Goal: Task Accomplishment & Management: Manage account settings

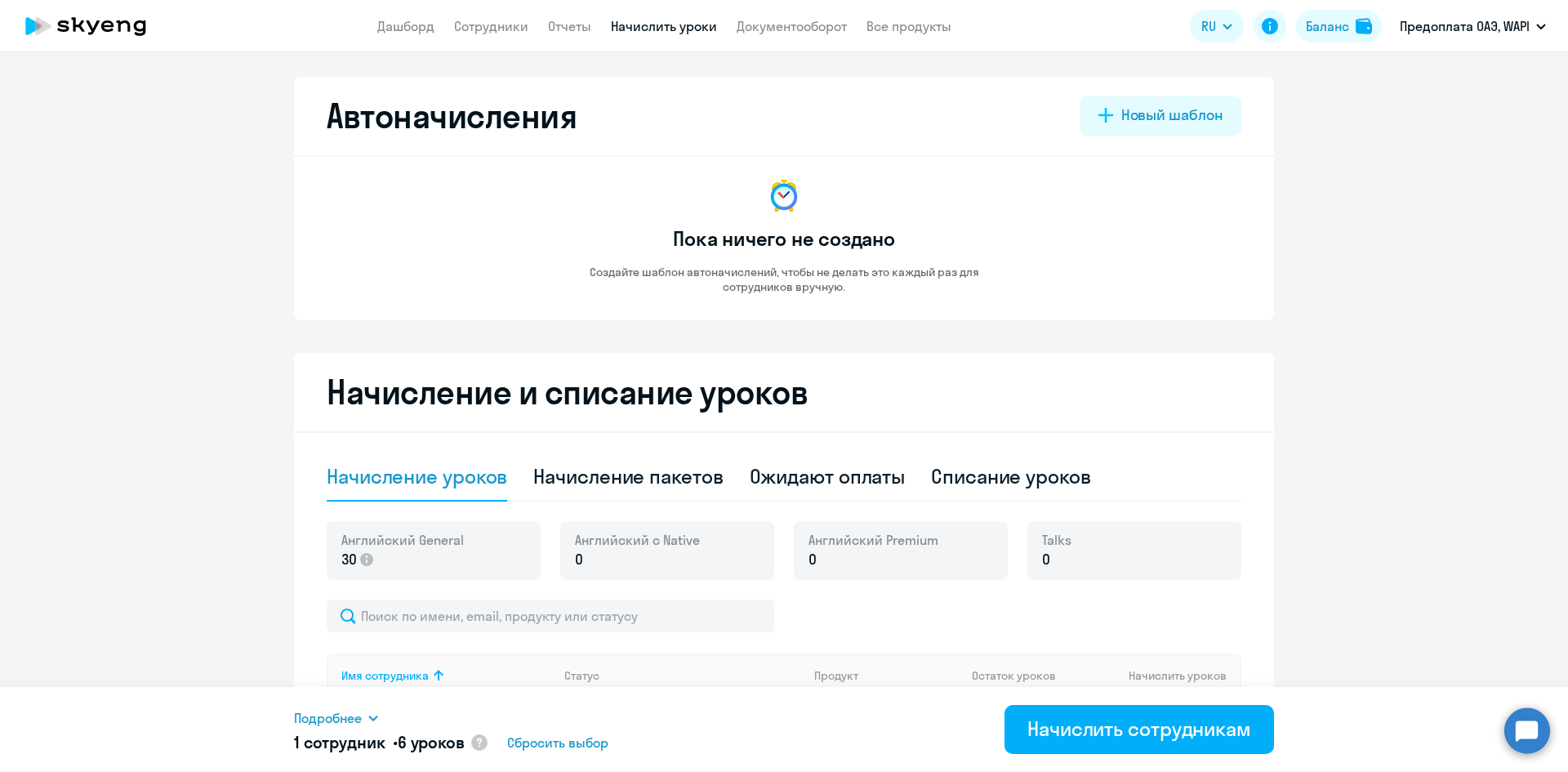
select select "10"
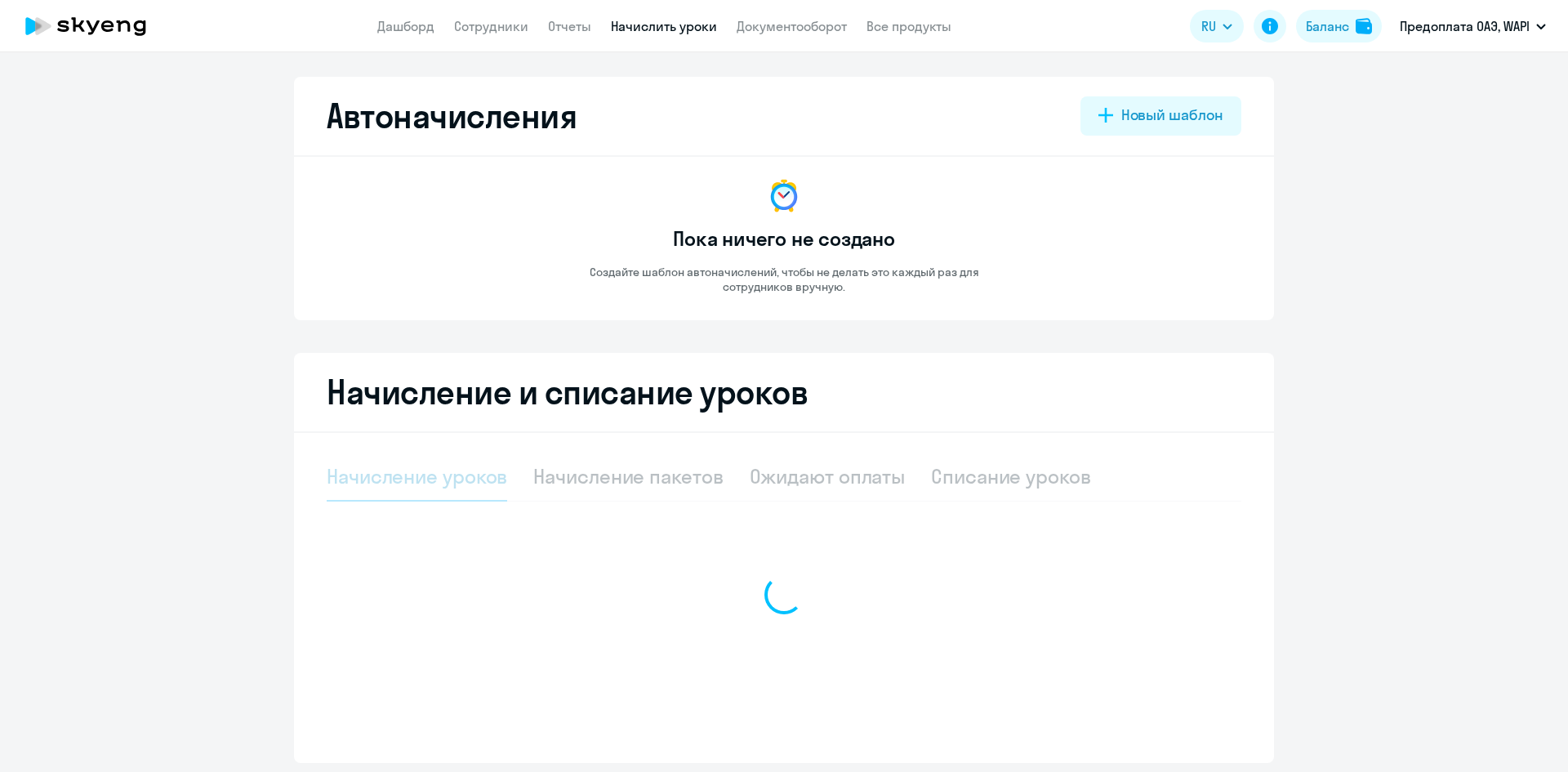
select select "10"
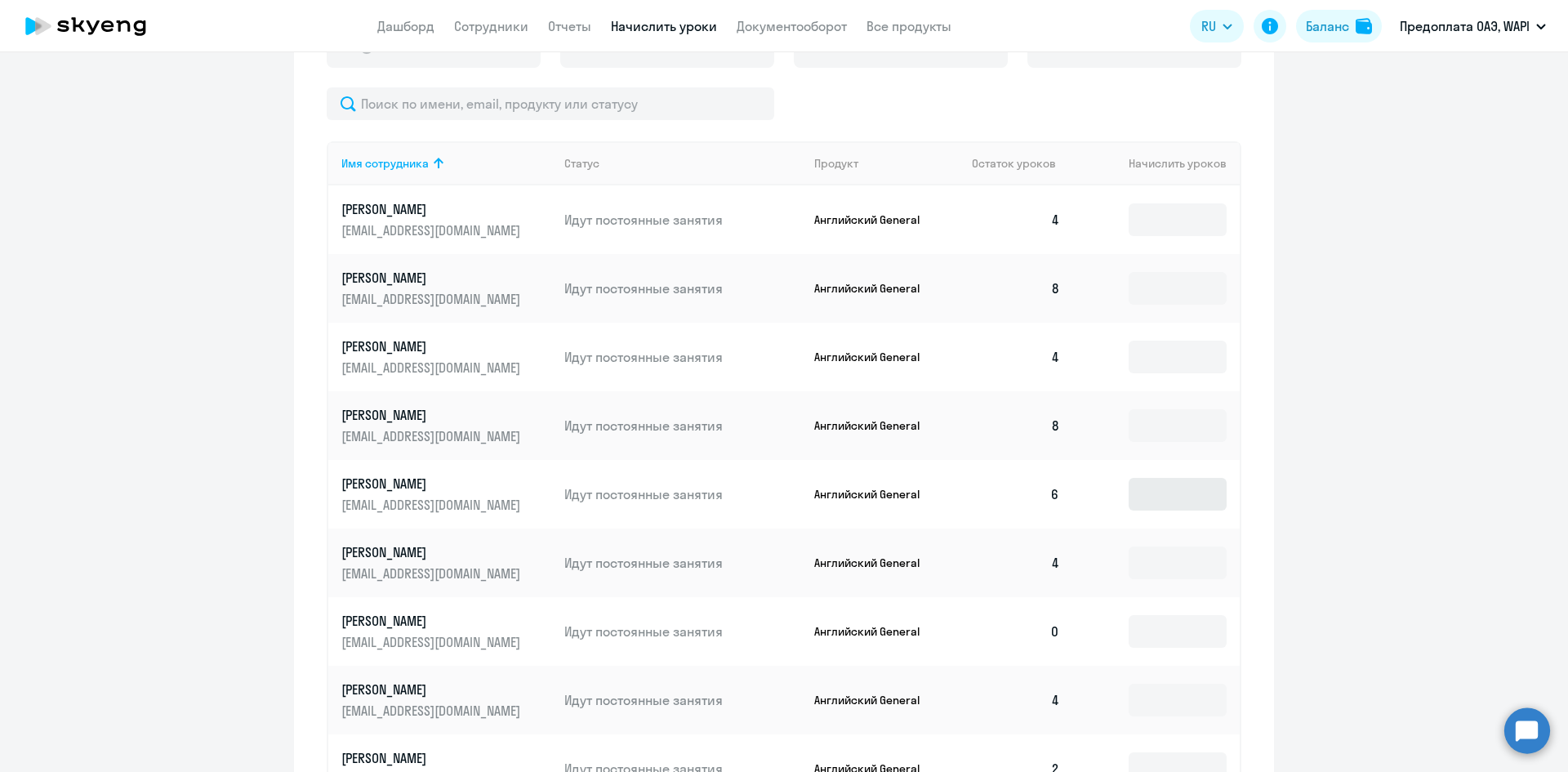
scroll to position [572, 0]
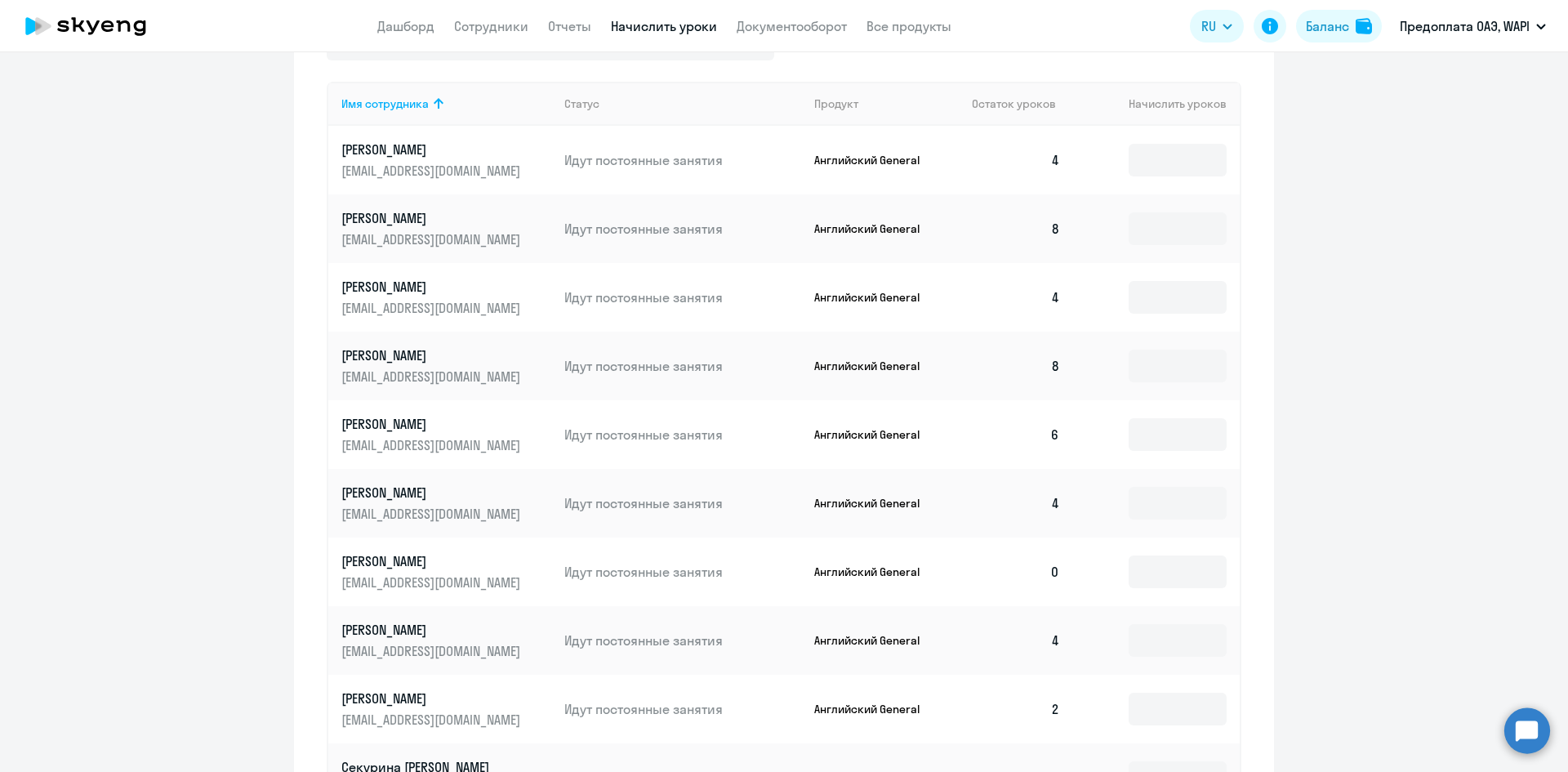
click at [383, 219] on p "[PERSON_NAME]" at bounding box center [433, 218] width 183 height 18
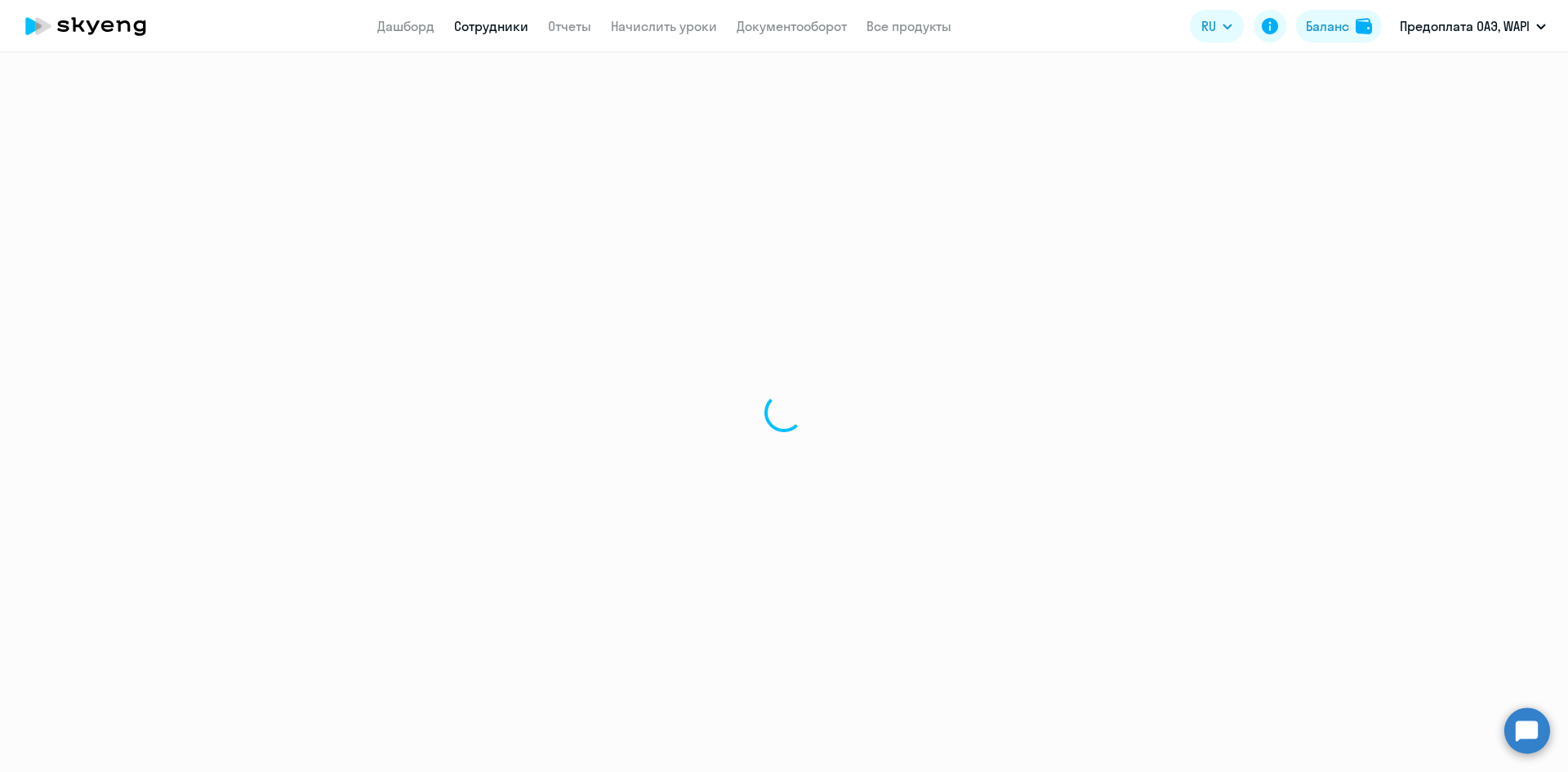
select select "english"
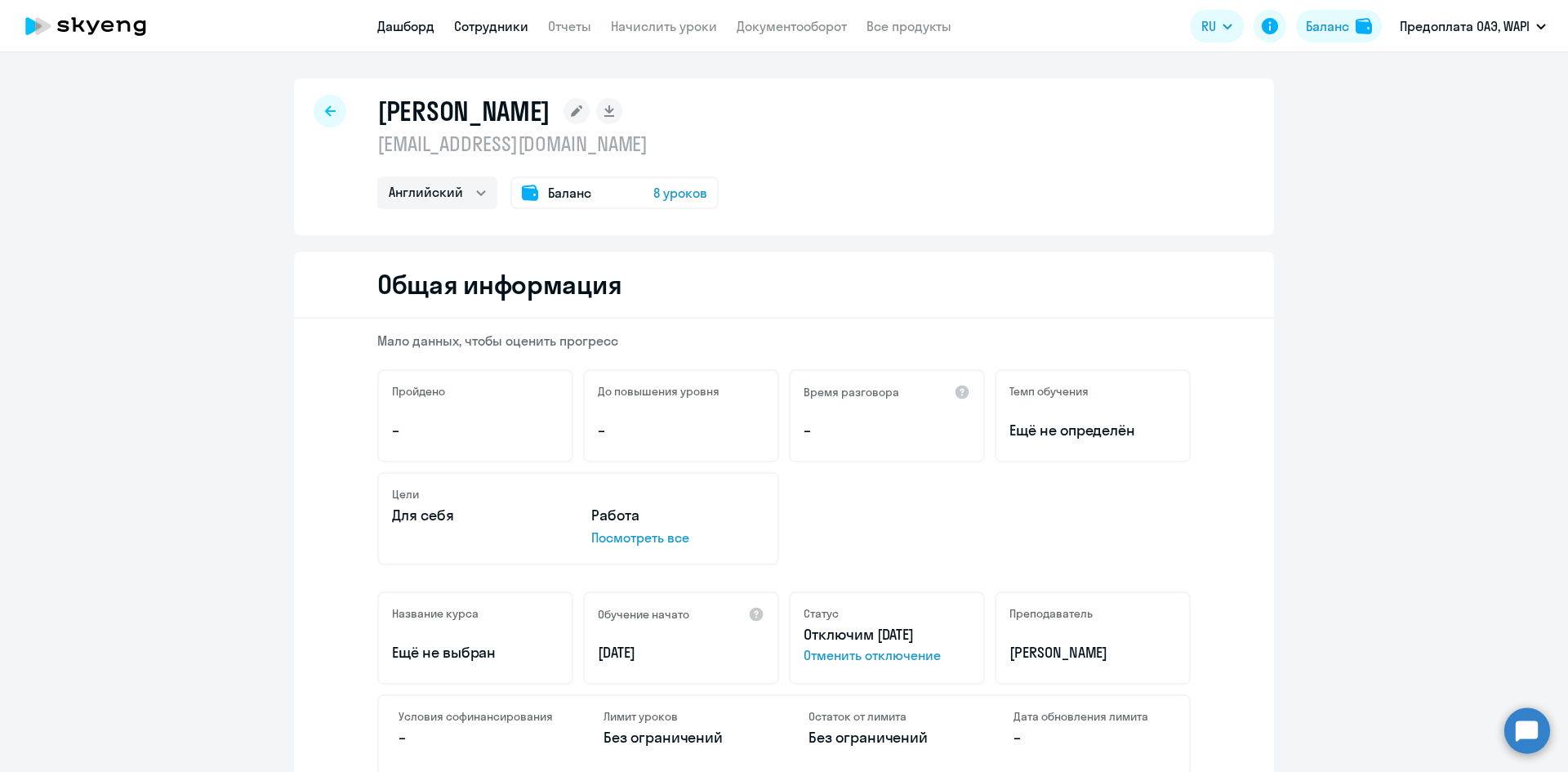
click at [410, 21] on link "Дашборд" at bounding box center [406, 26] width 57 height 16
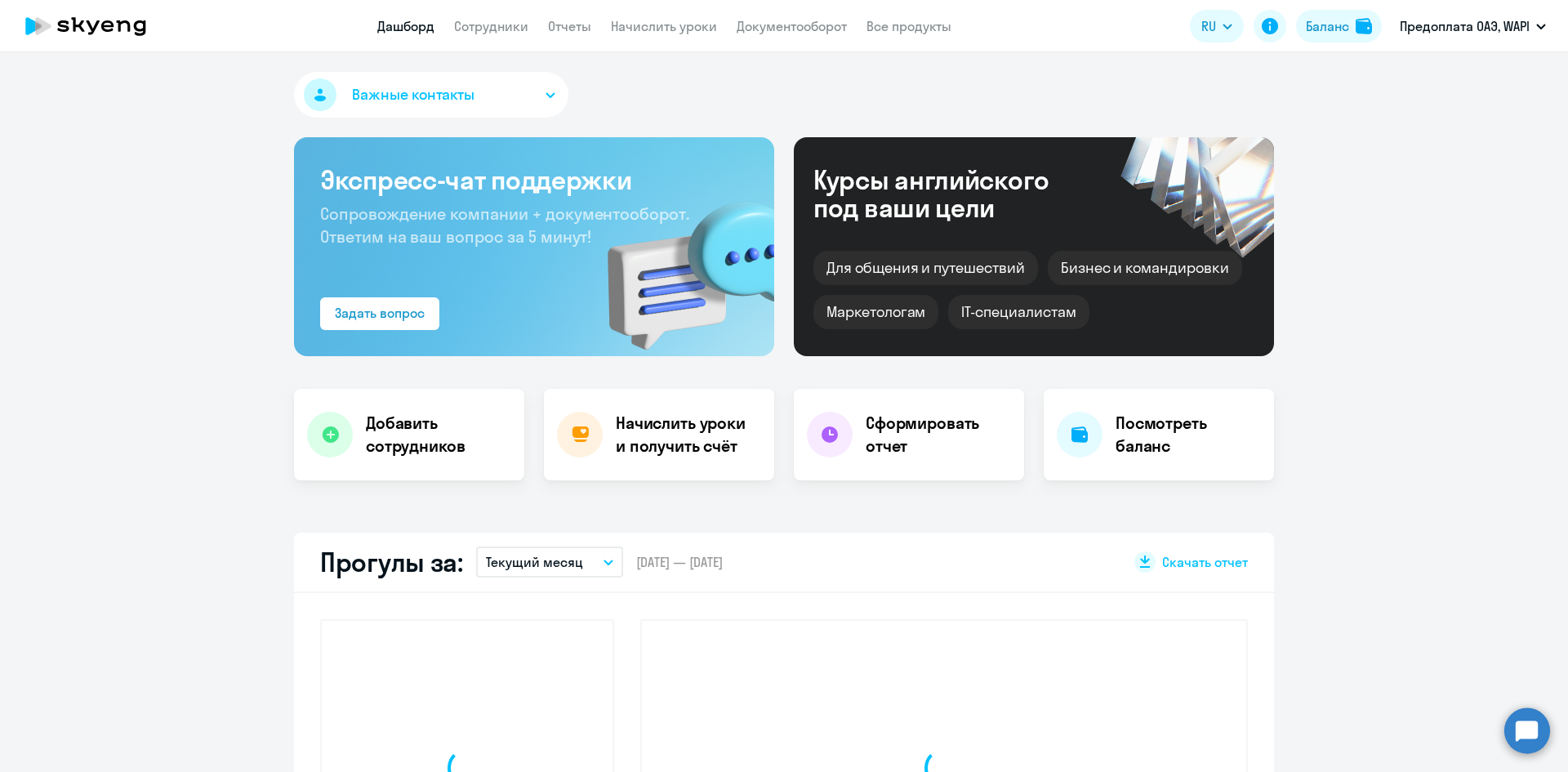
select select "30"
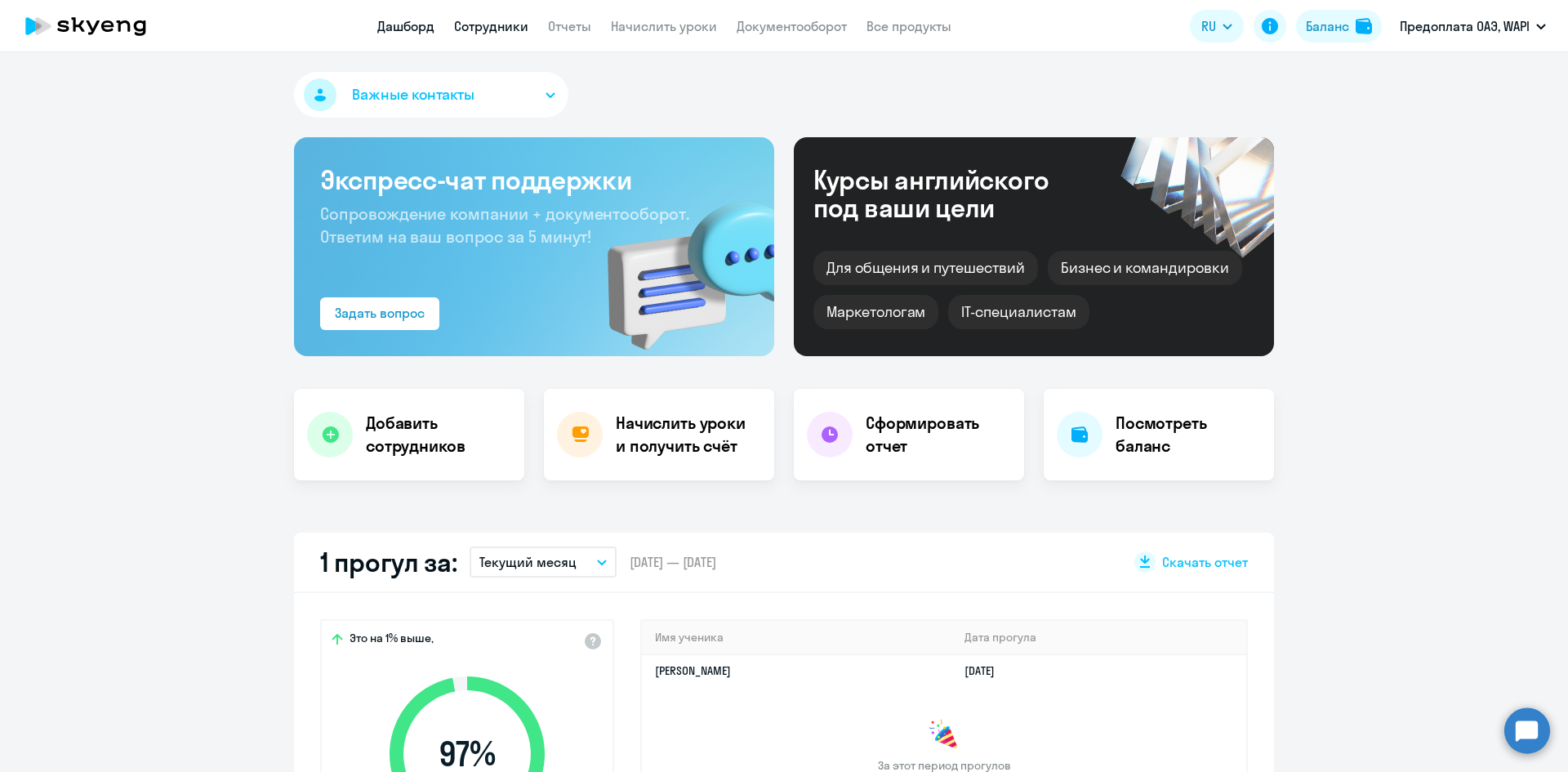
click at [485, 20] on link "Сотрудники" at bounding box center [491, 26] width 74 height 16
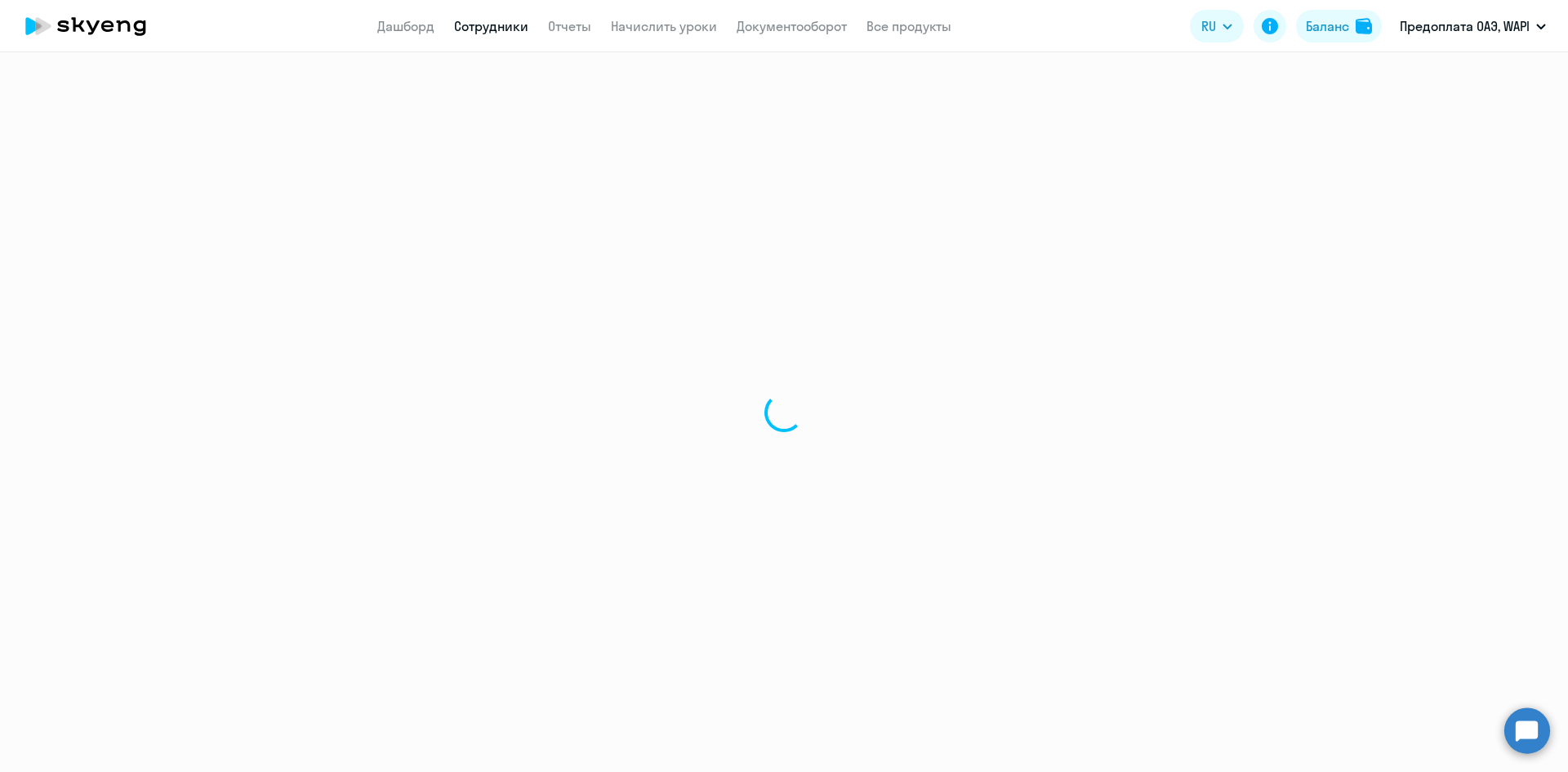
select select "30"
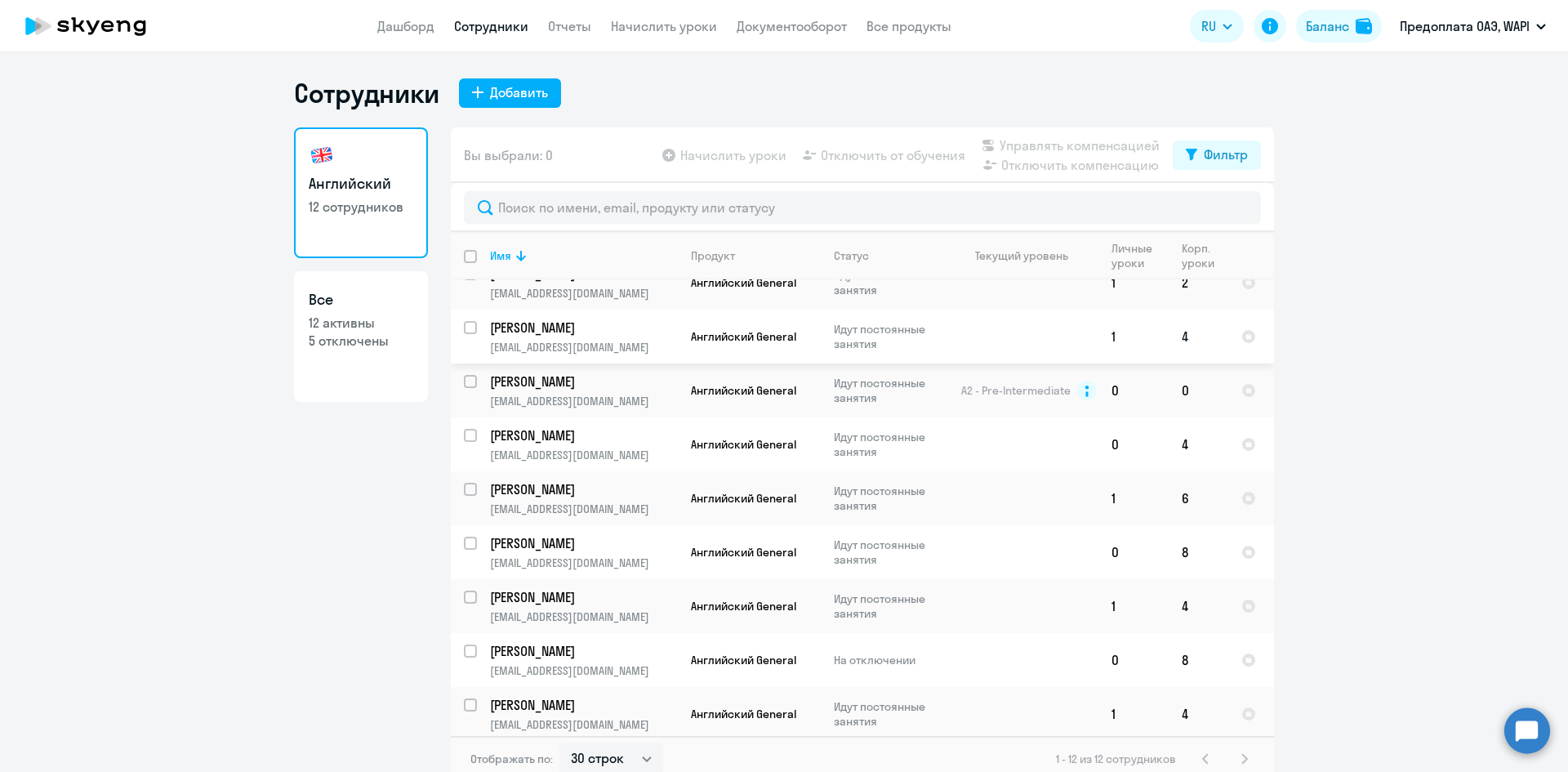
scroll to position [190, 0]
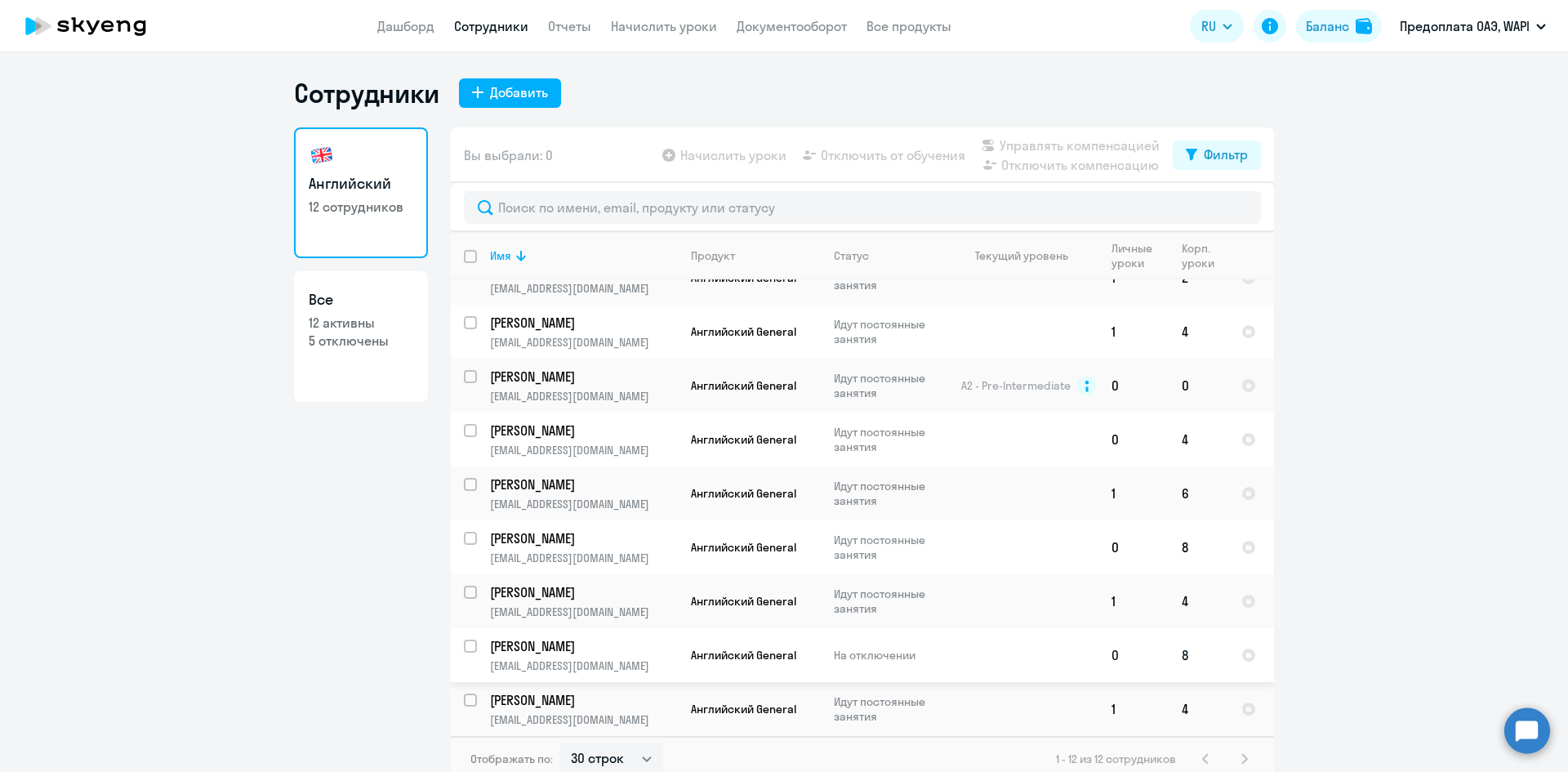
click at [464, 648] on input "select row 32212412" at bounding box center [480, 656] width 32 height 32
checkbox input "true"
click at [898, 151] on span "Отключить от обучения" at bounding box center [893, 155] width 145 height 20
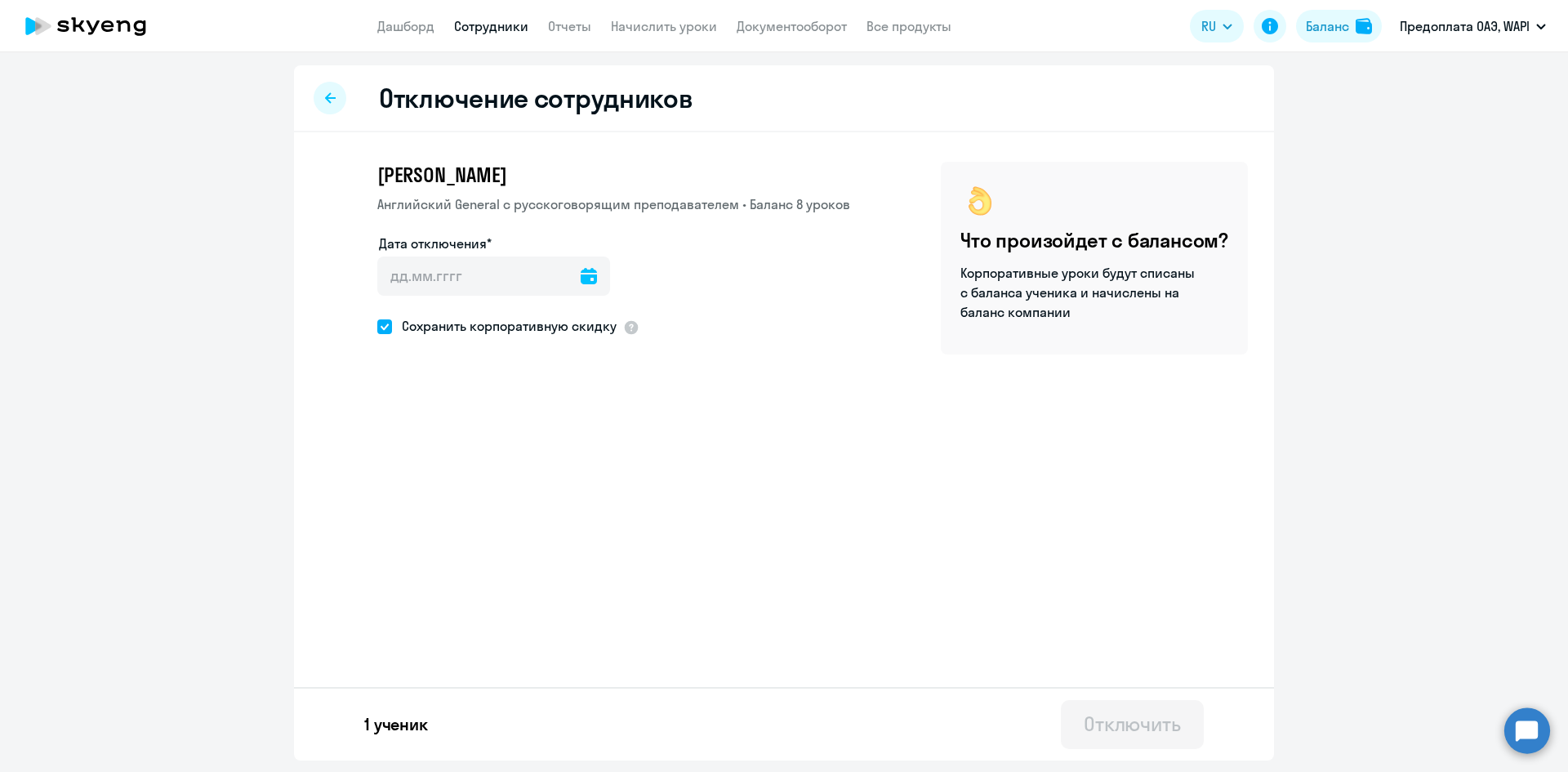
click at [325, 96] on icon at bounding box center [330, 98] width 10 height 11
select select "30"
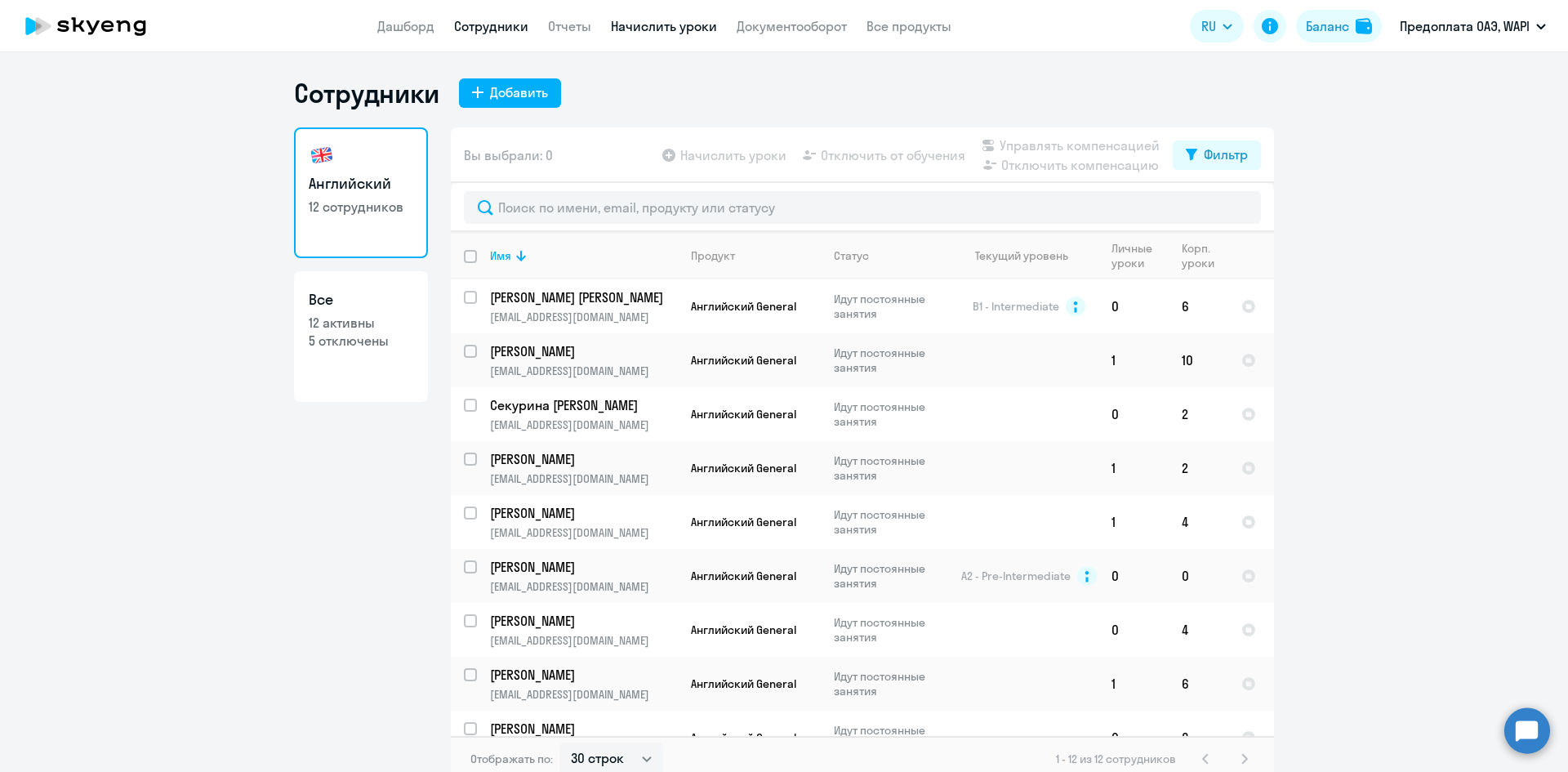
click at [644, 27] on link "Начислить уроки" at bounding box center [663, 26] width 106 height 16
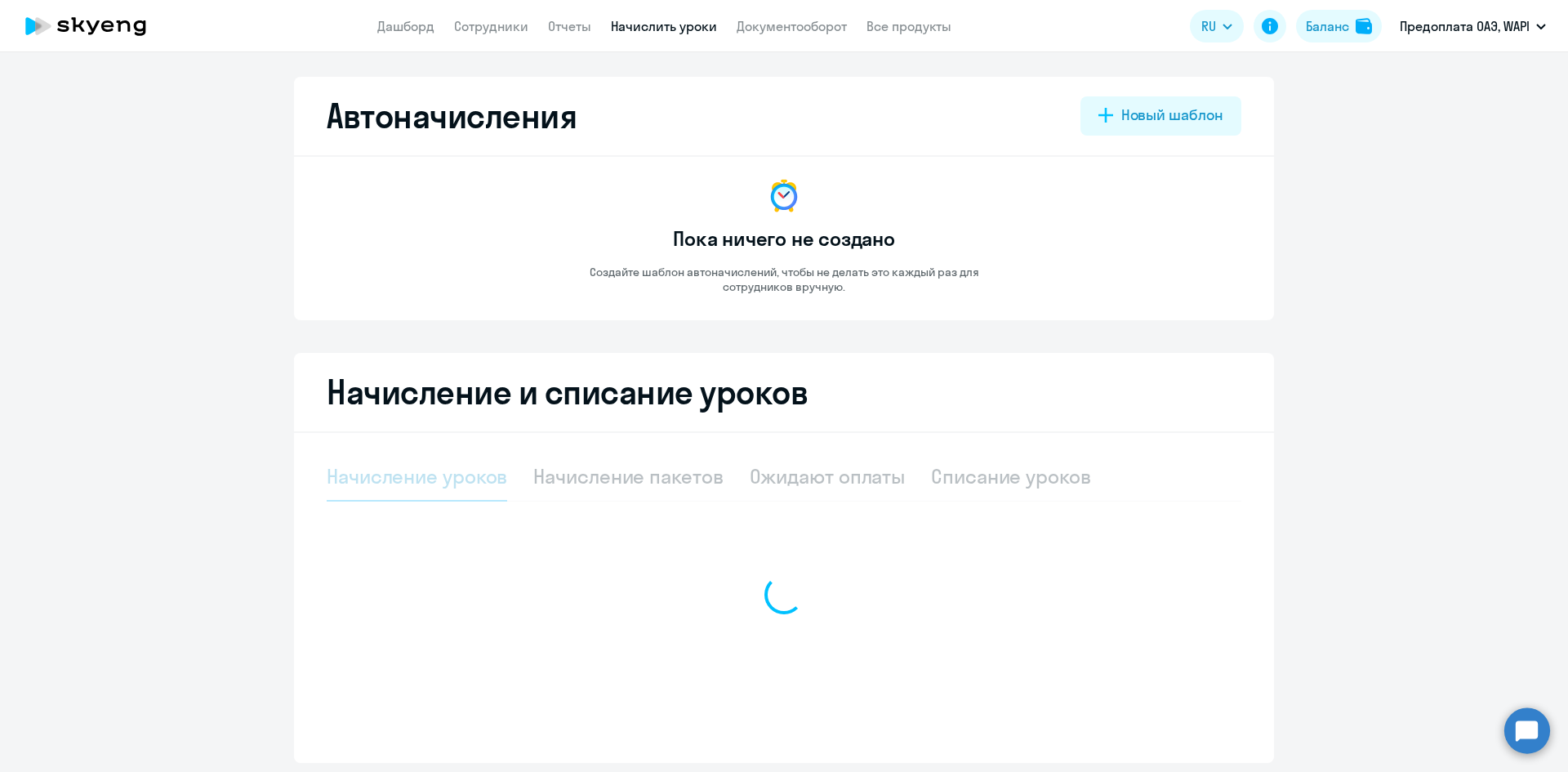
select select "10"
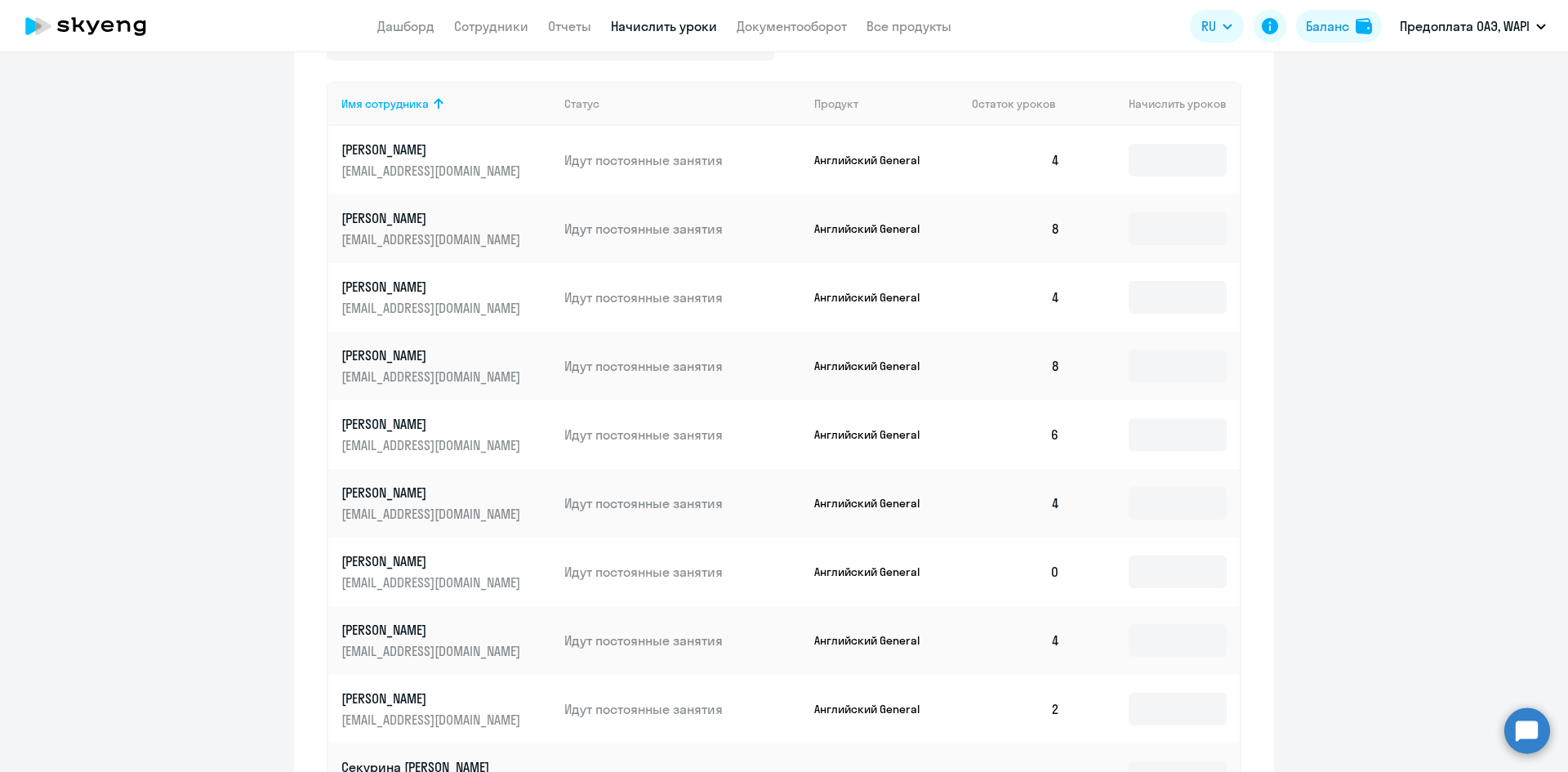
scroll to position [490, 0]
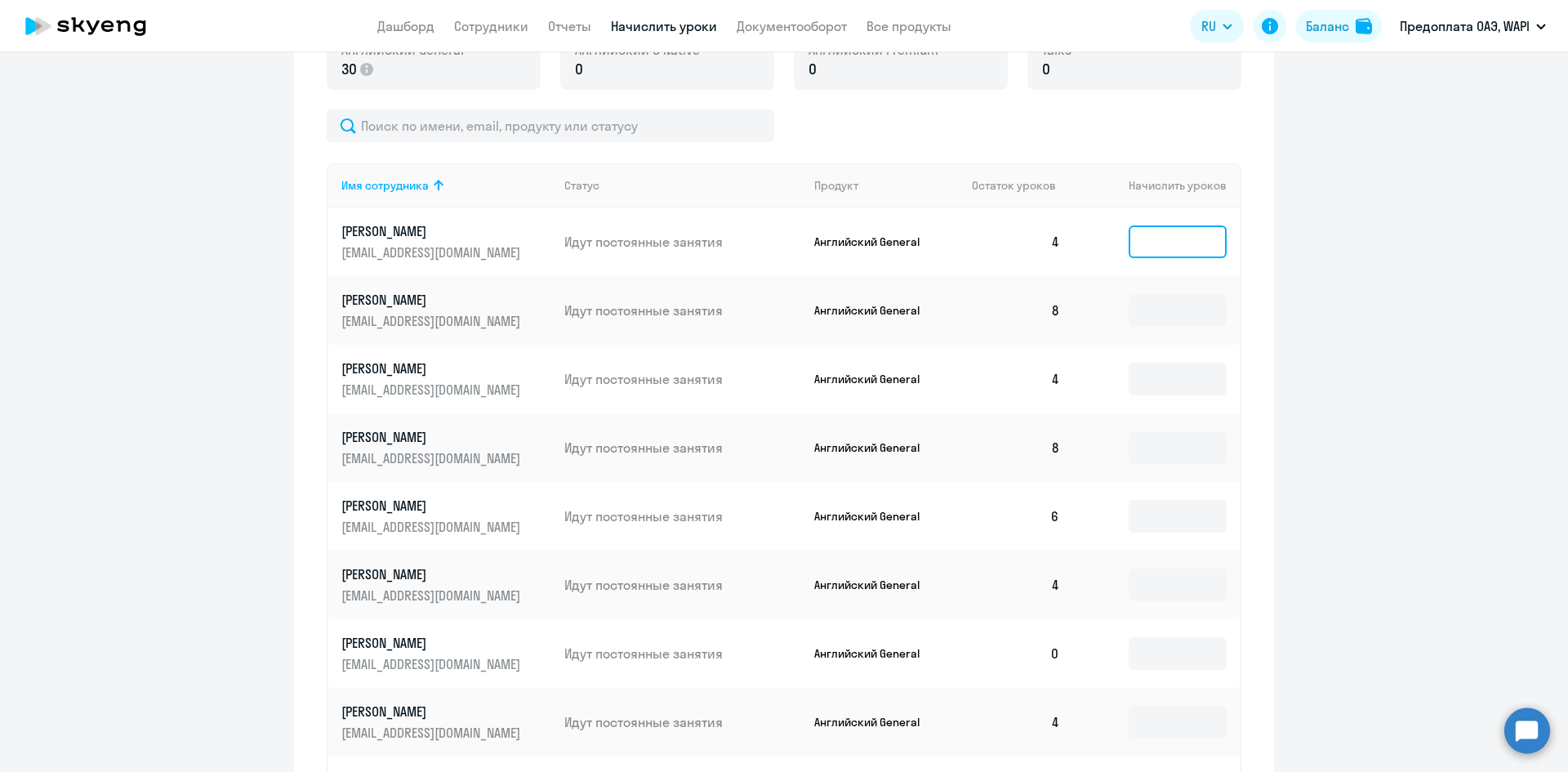
click at [1166, 250] on input at bounding box center [1177, 241] width 98 height 32
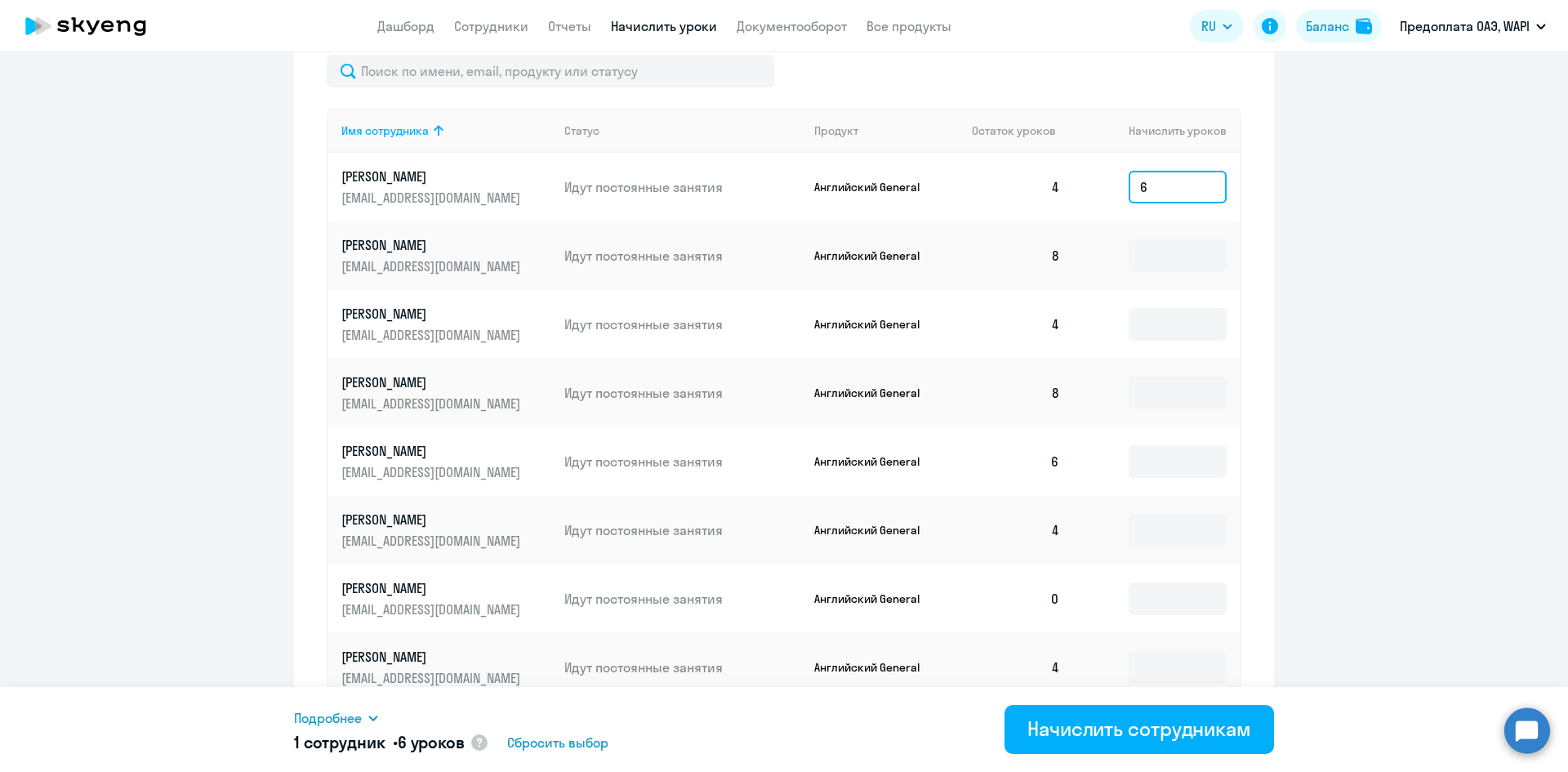
scroll to position [572, 0]
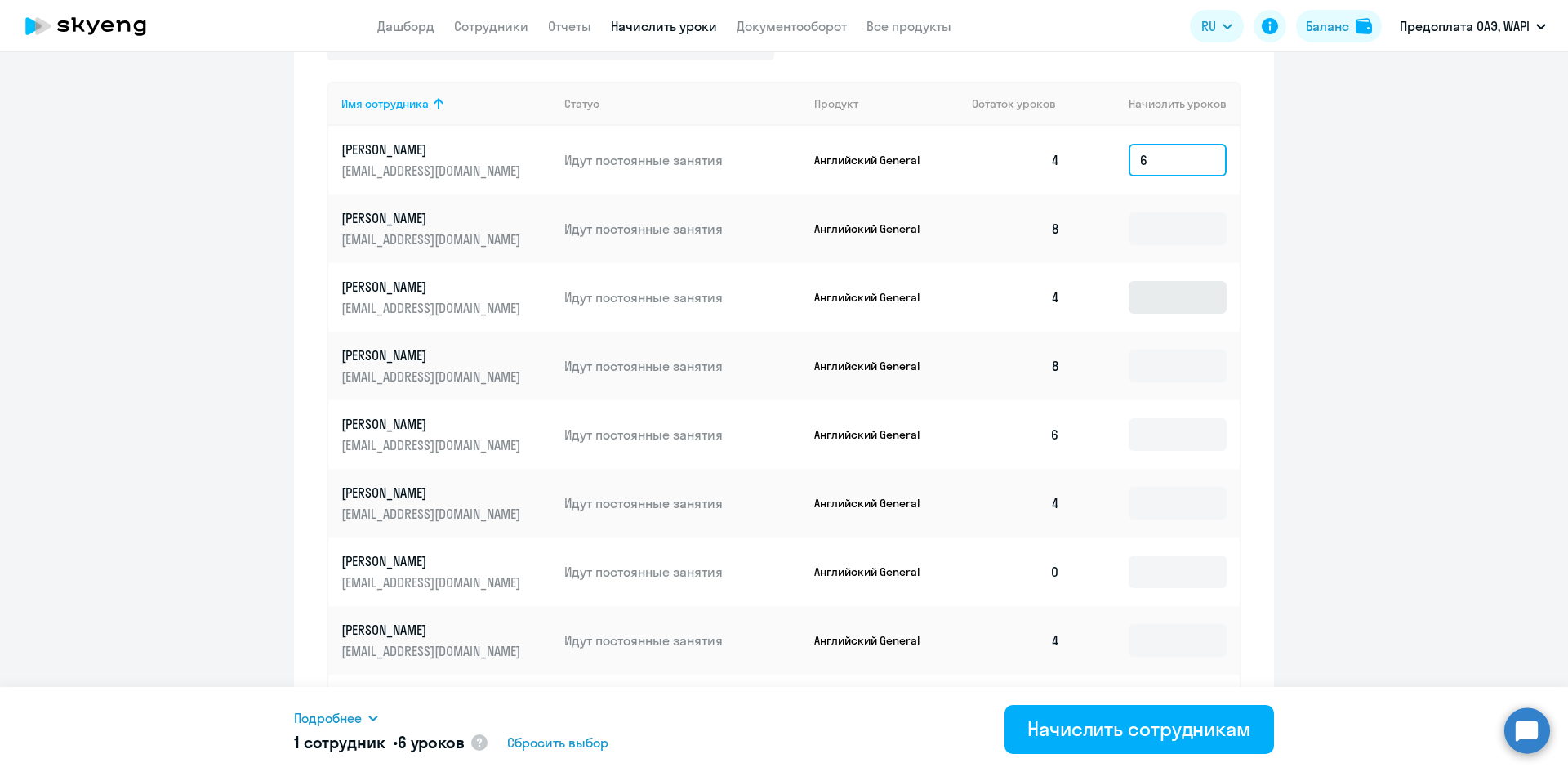
type input "6"
click at [1161, 300] on input at bounding box center [1177, 298] width 98 height 32
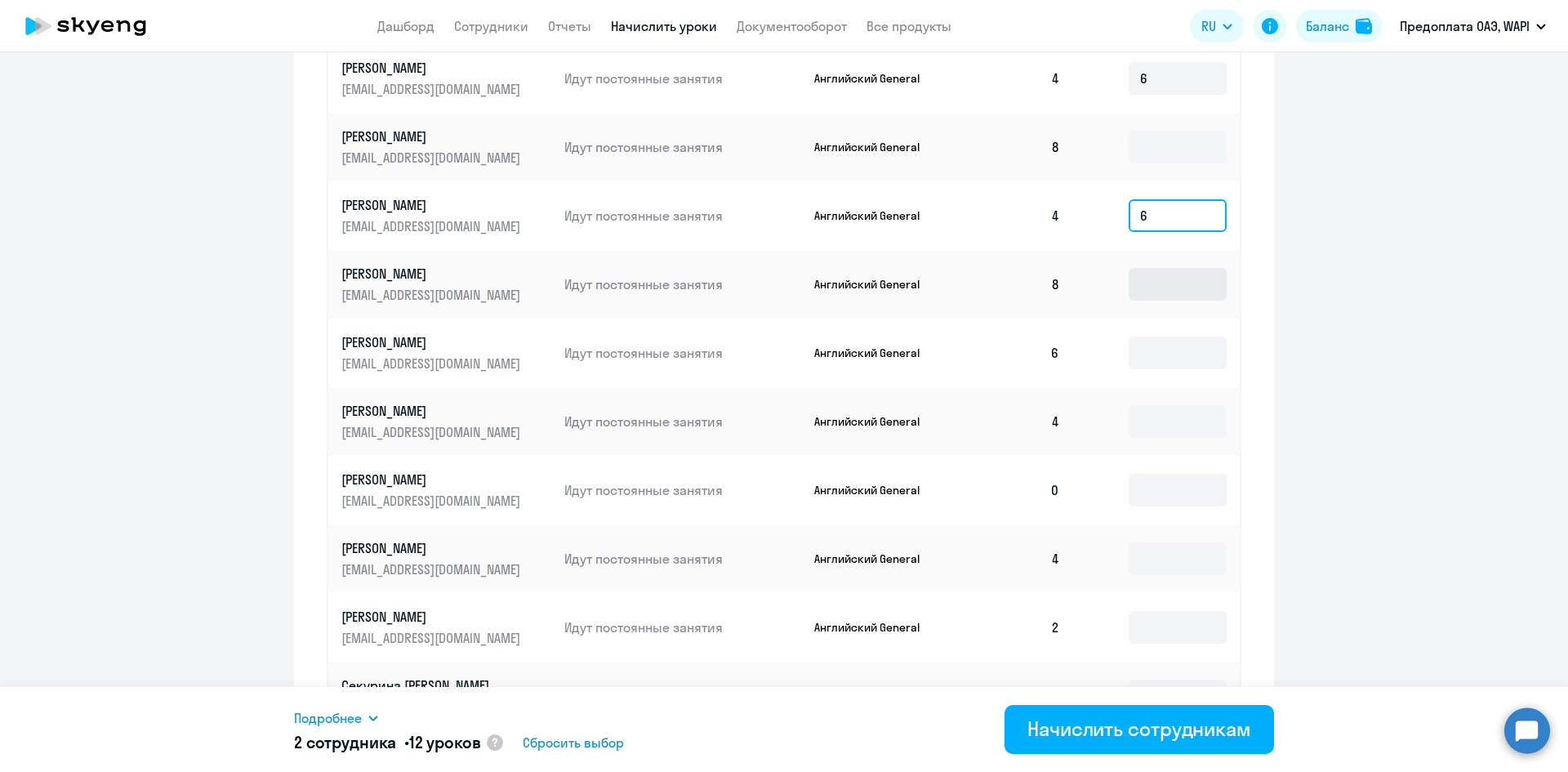
type input "6"
click at [1143, 285] on input at bounding box center [1177, 284] width 98 height 32
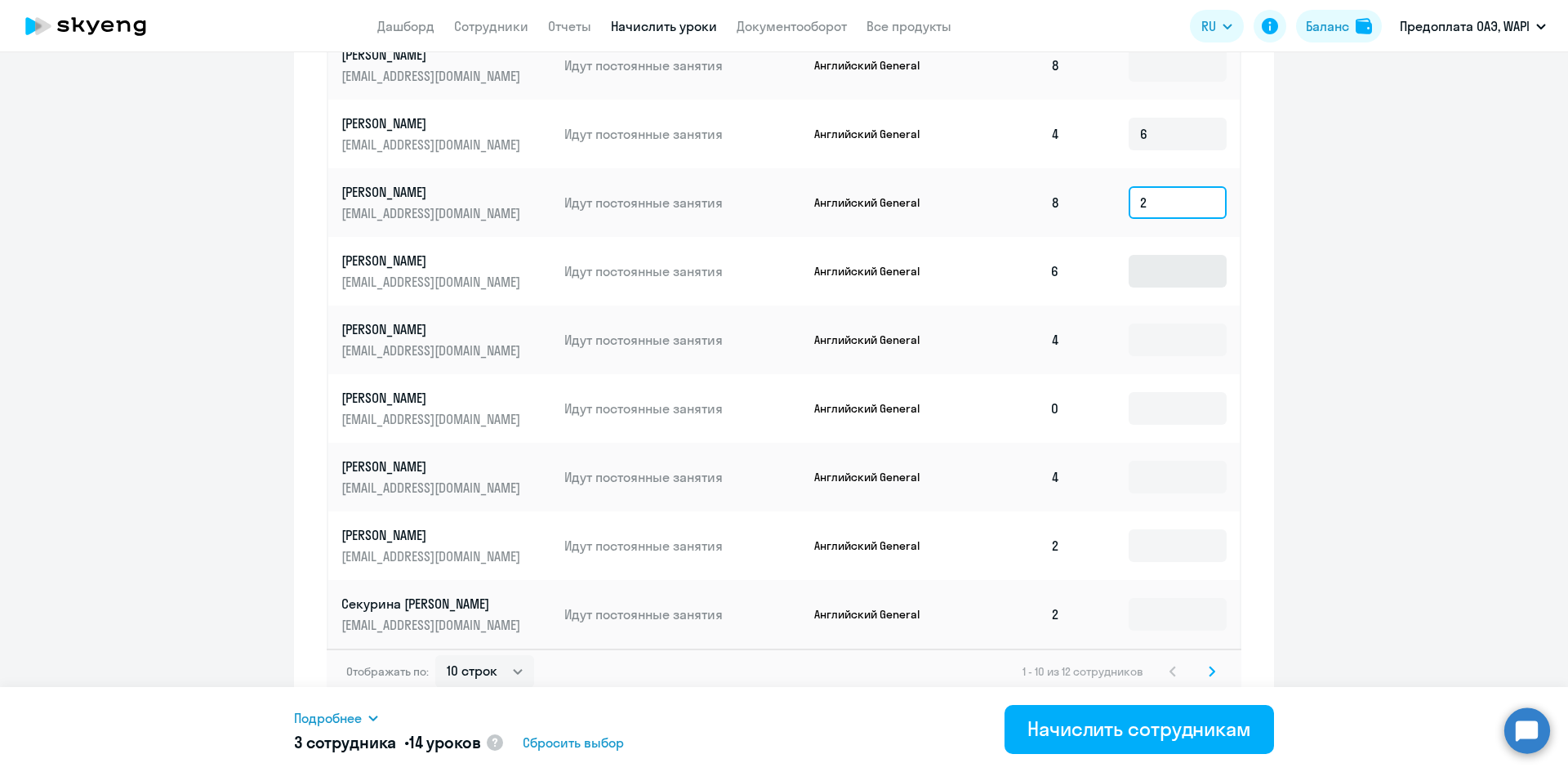
type input "2"
click at [1155, 270] on input at bounding box center [1177, 271] width 98 height 32
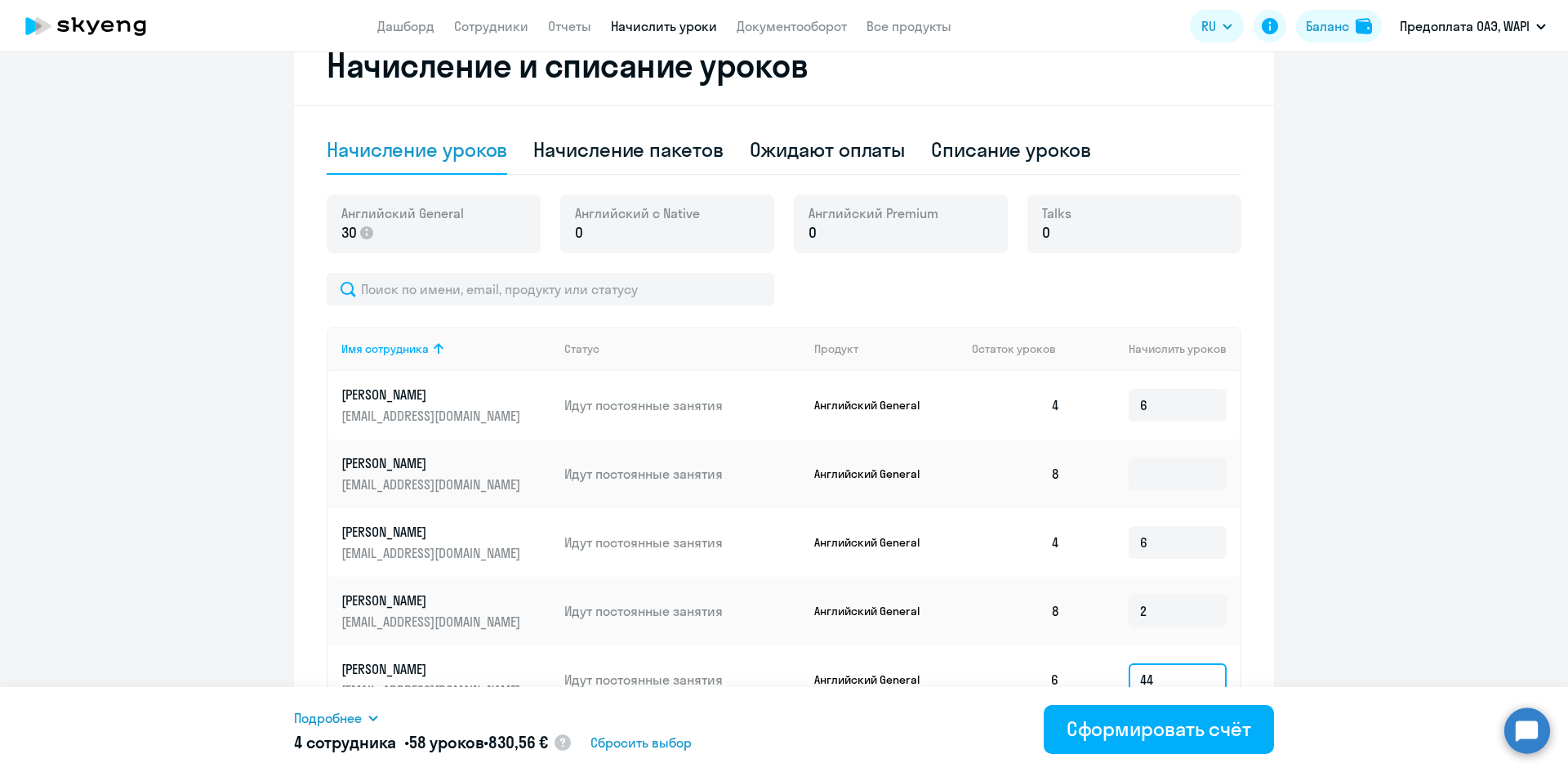
scroll to position [0, 0]
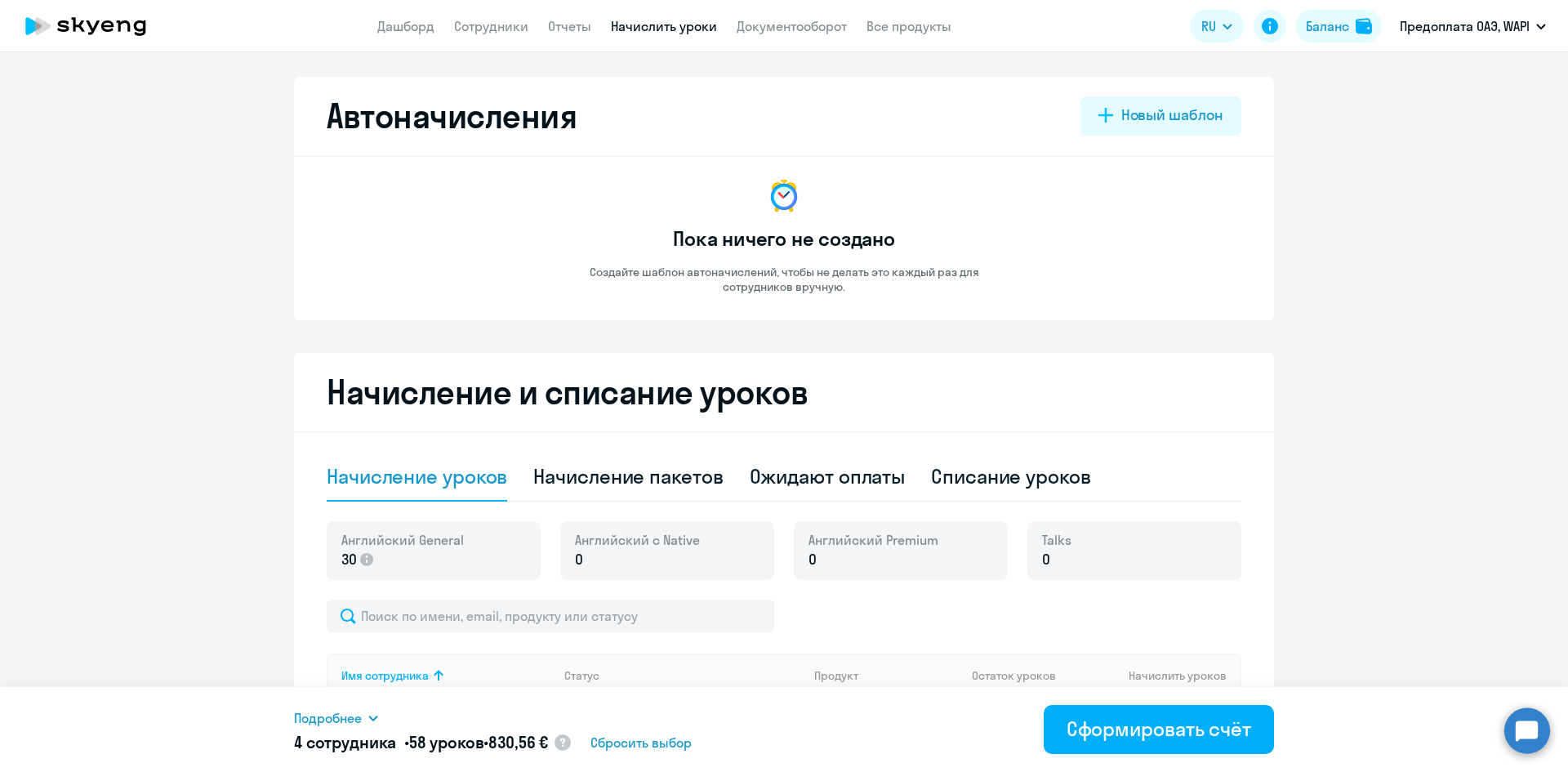
type input "44"
click at [167, 478] on ng-component "Автоначисления Новый шаблон Пока ничего не создано Создайте шаблон автоначислен…" at bounding box center [784, 765] width 1568 height 1379
click at [425, 536] on span "Английский General" at bounding box center [402, 539] width 122 height 18
click at [361, 561] on icon at bounding box center [367, 560] width 13 height 13
click at [1329, 451] on ng-component "Автоначисления Новый шаблон Пока ничего не создано Создайте шаблон автоначислен…" at bounding box center [784, 765] width 1568 height 1379
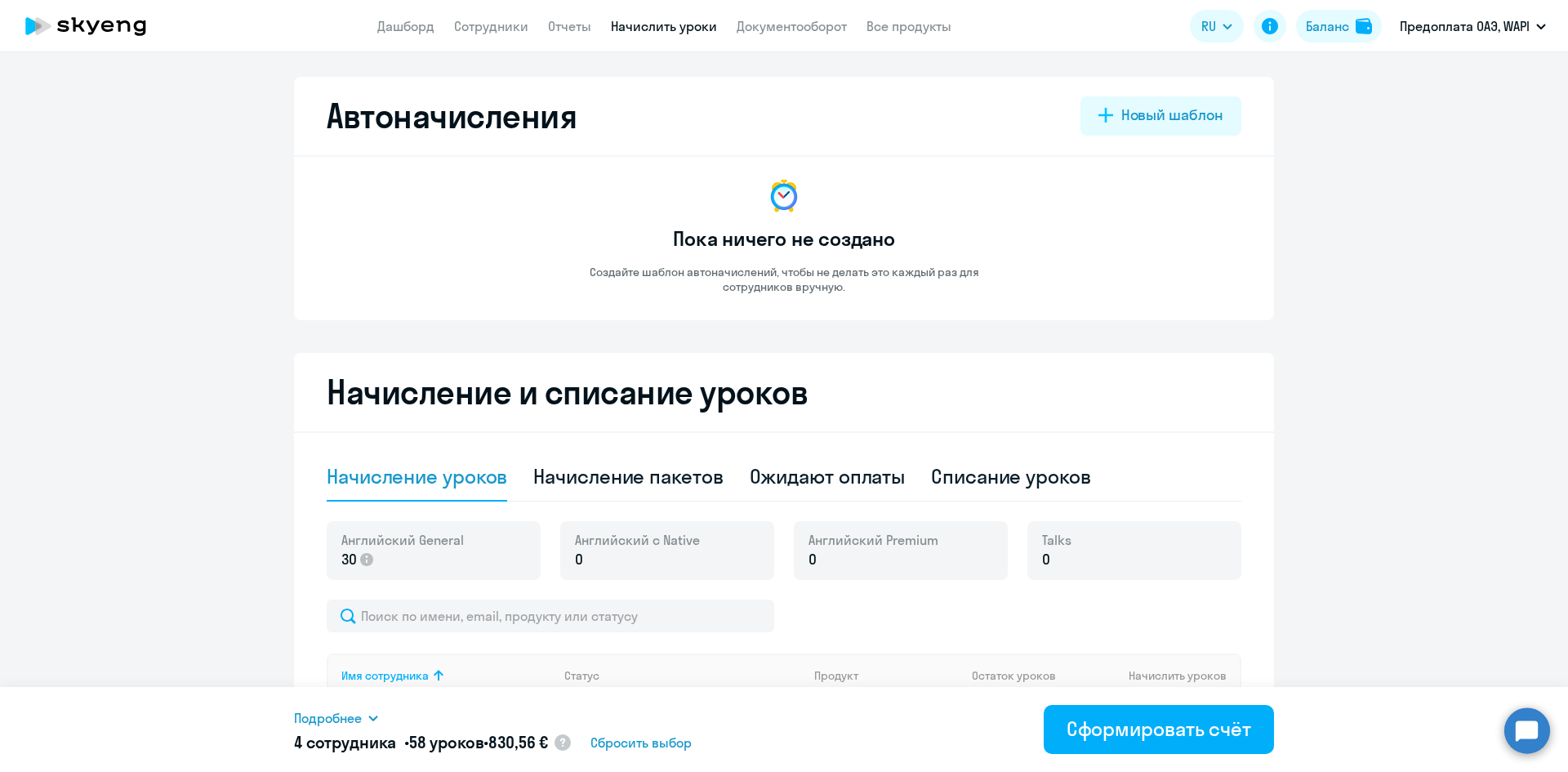
click at [353, 723] on span "Подробнее" at bounding box center [327, 718] width 68 height 20
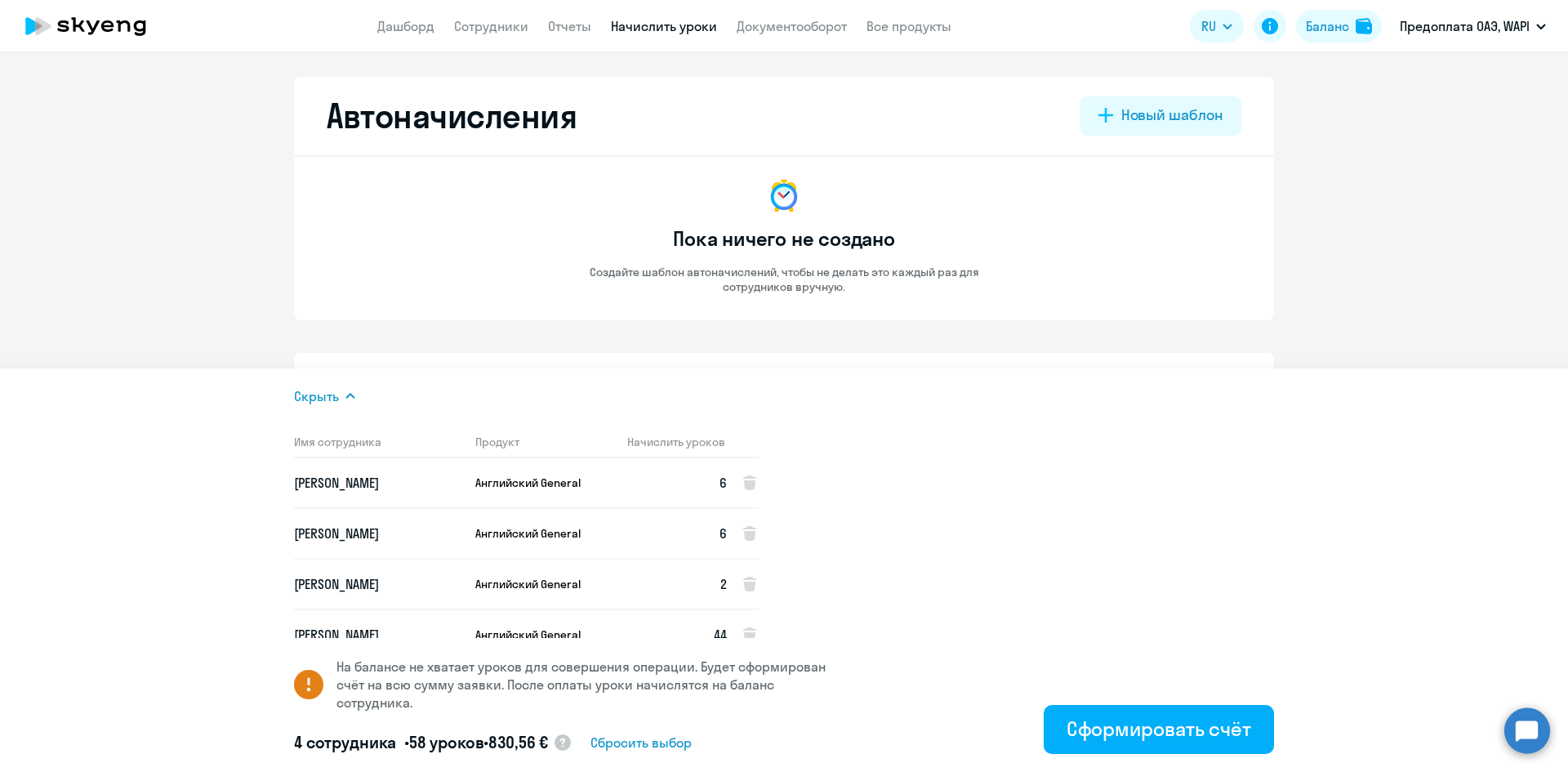
drag, startPoint x: 1492, startPoint y: 304, endPoint x: 1382, endPoint y: 310, distance: 110.2
click at [1491, 304] on ng-component "Автоначисления Новый шаблон Пока ничего не создано Создайте шаблон автоначислен…" at bounding box center [784, 765] width 1568 height 1379
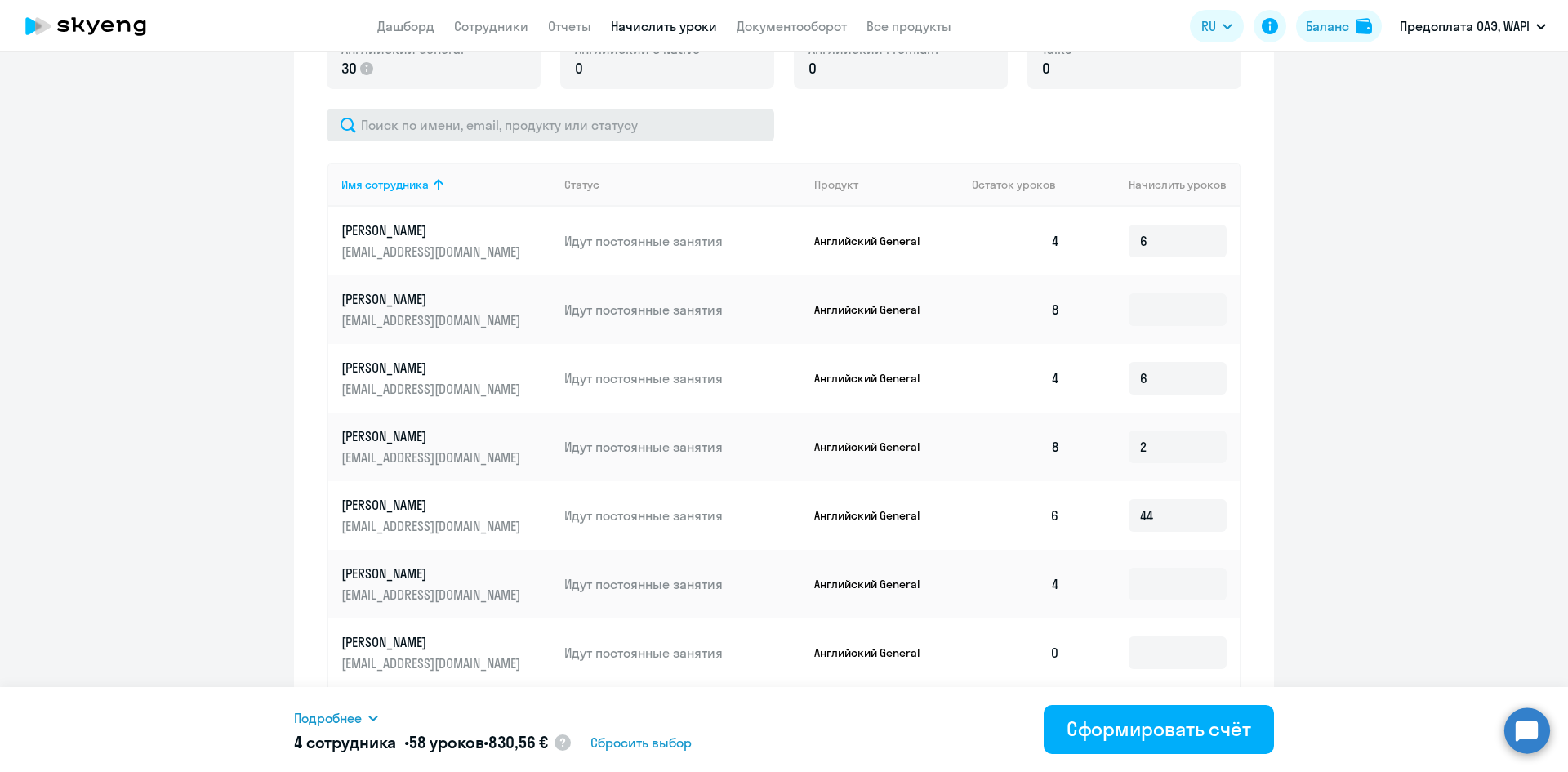
scroll to position [490, 0]
click at [477, 26] on link "Сотрудники" at bounding box center [491, 26] width 74 height 16
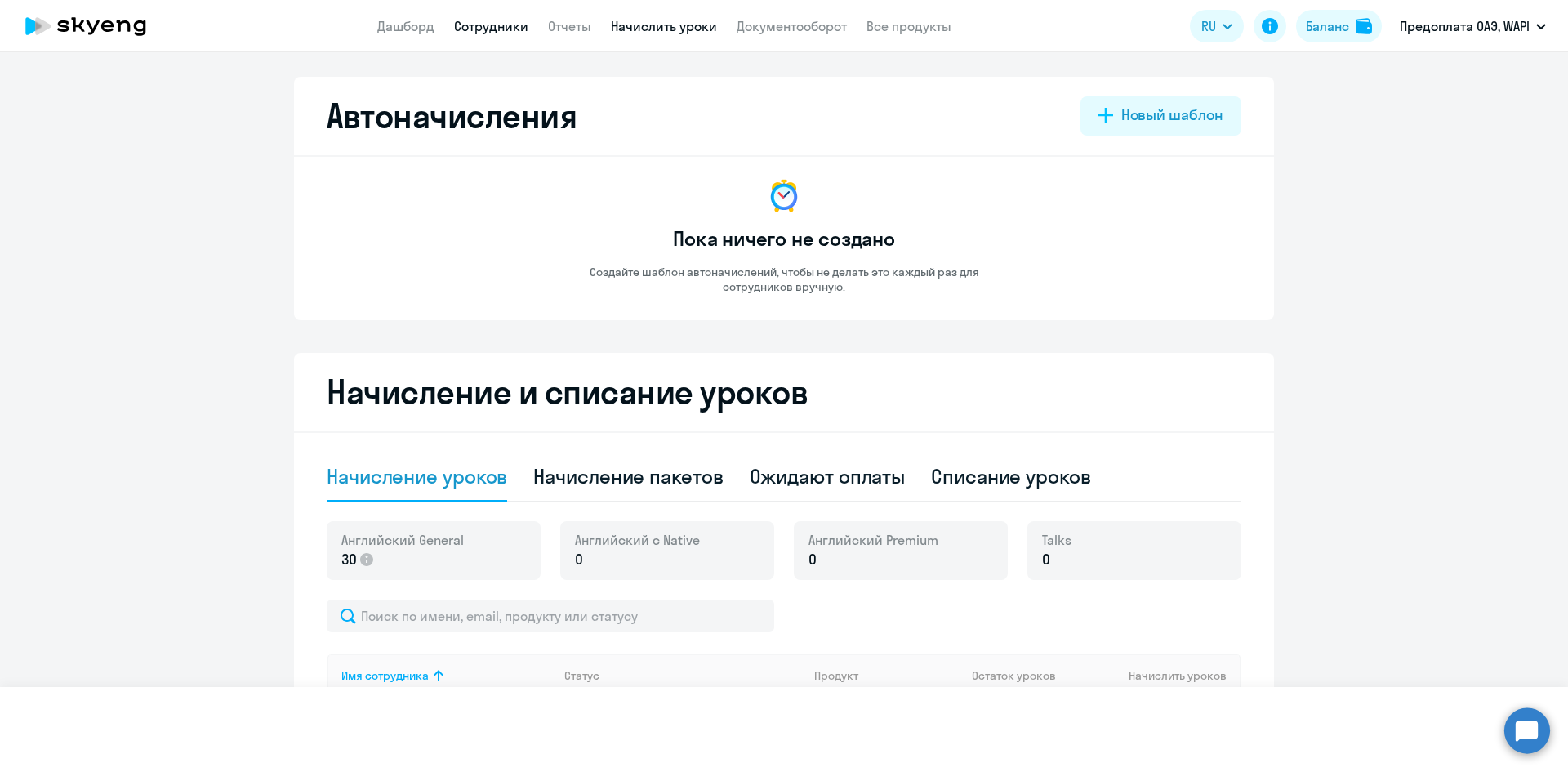
select select "30"
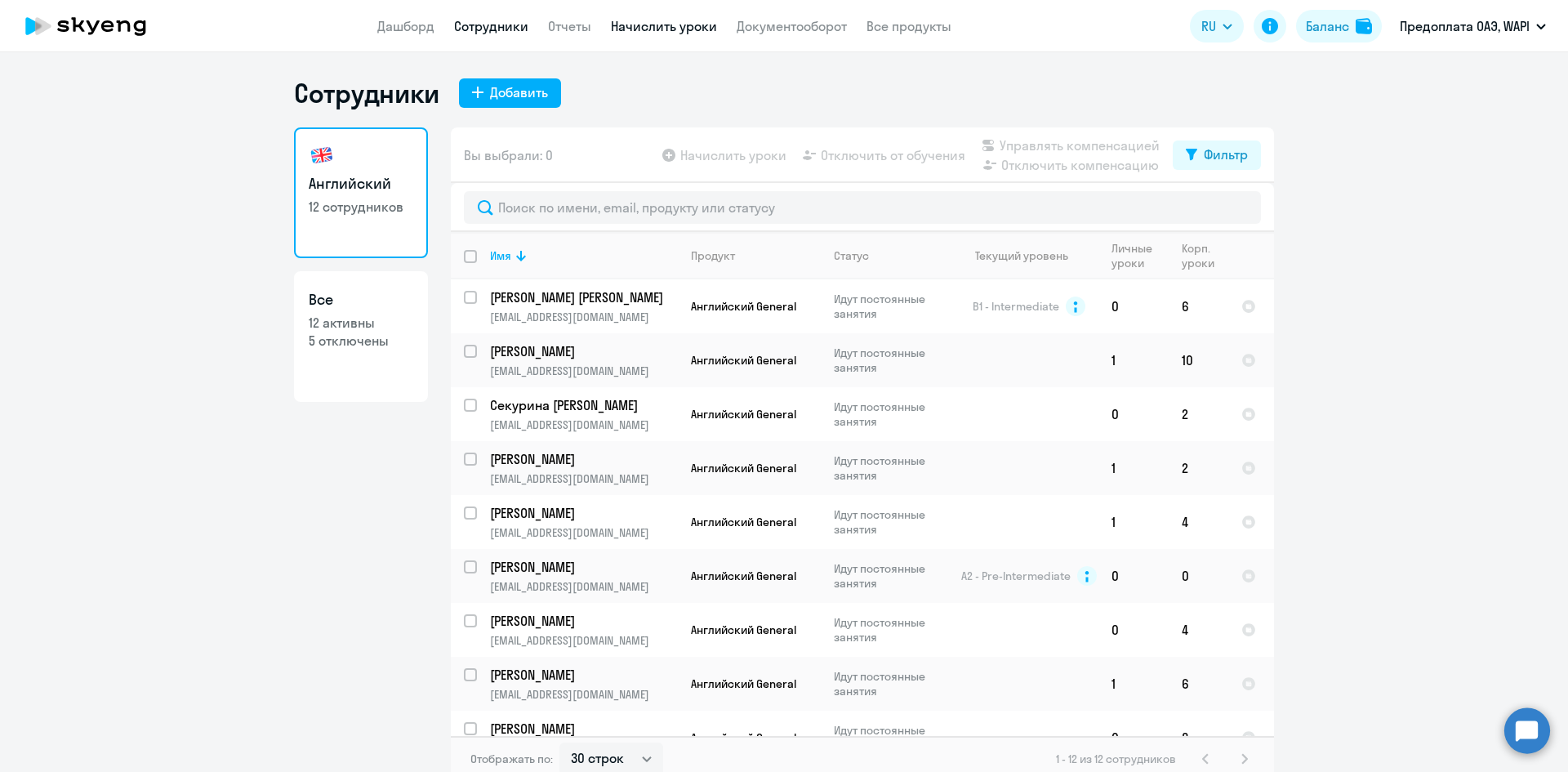
click at [648, 21] on link "Начислить уроки" at bounding box center [663, 26] width 106 height 16
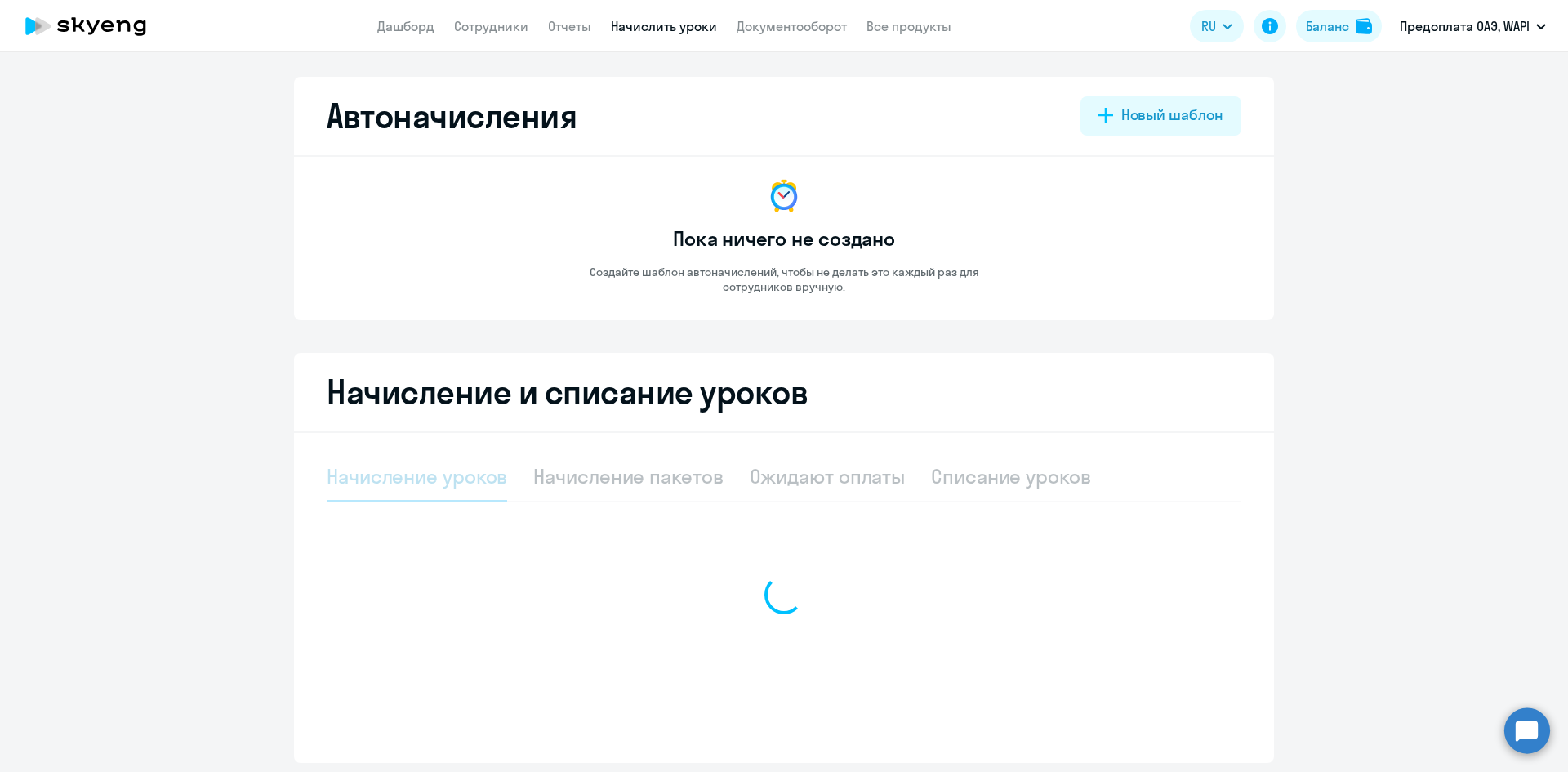
select select "10"
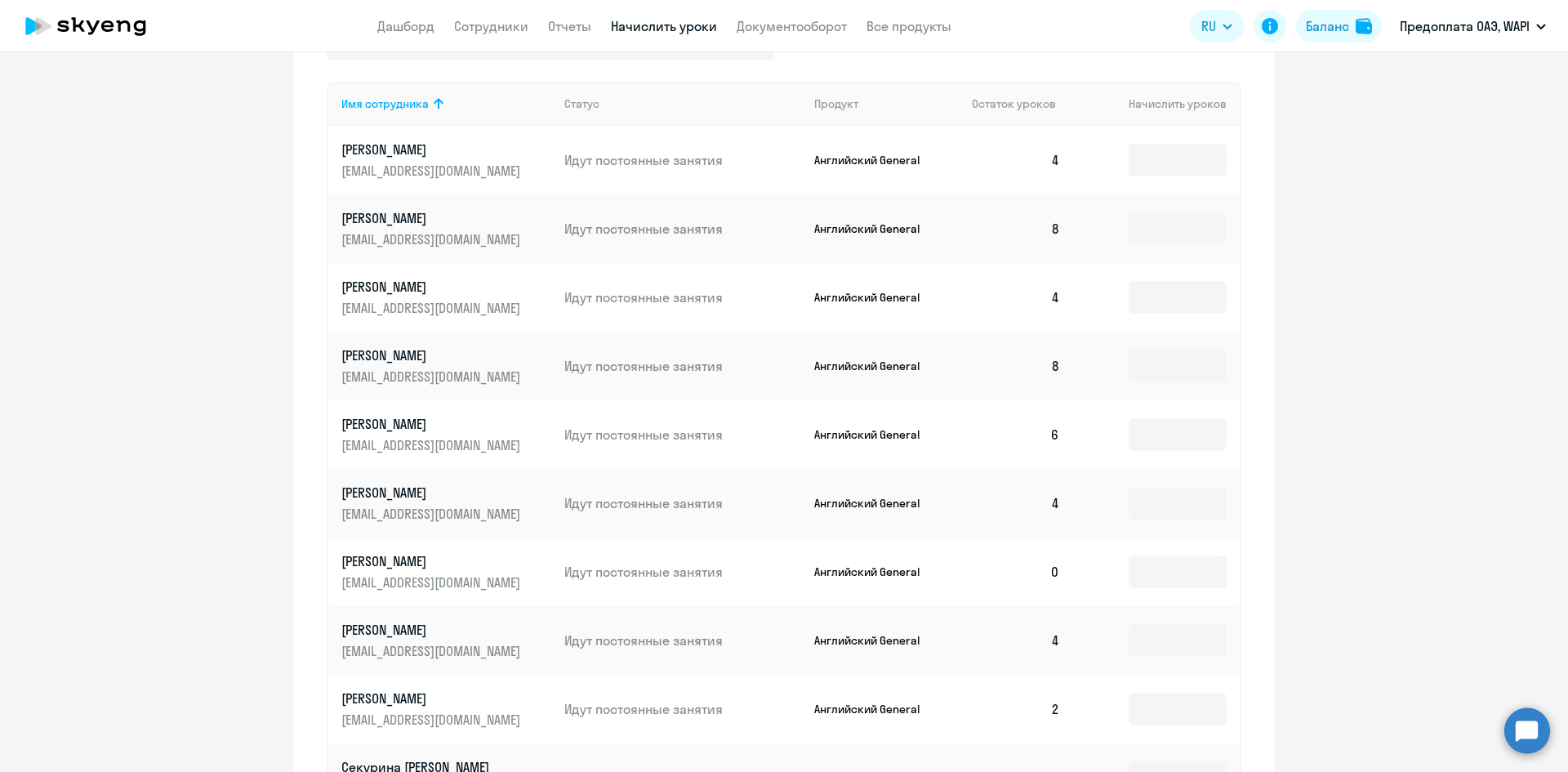
scroll to position [408, 0]
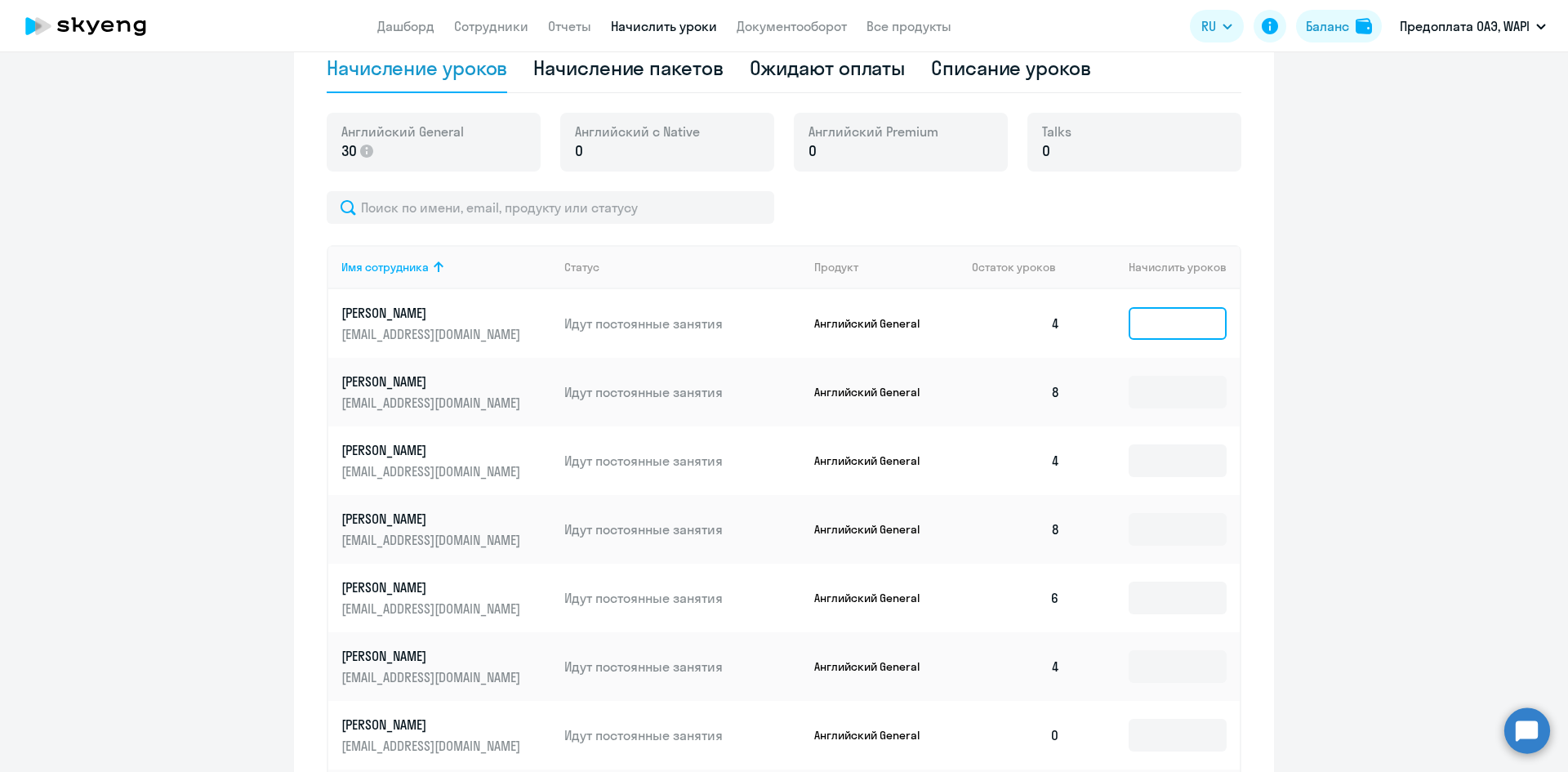
click at [1155, 321] on input at bounding box center [1177, 323] width 98 height 32
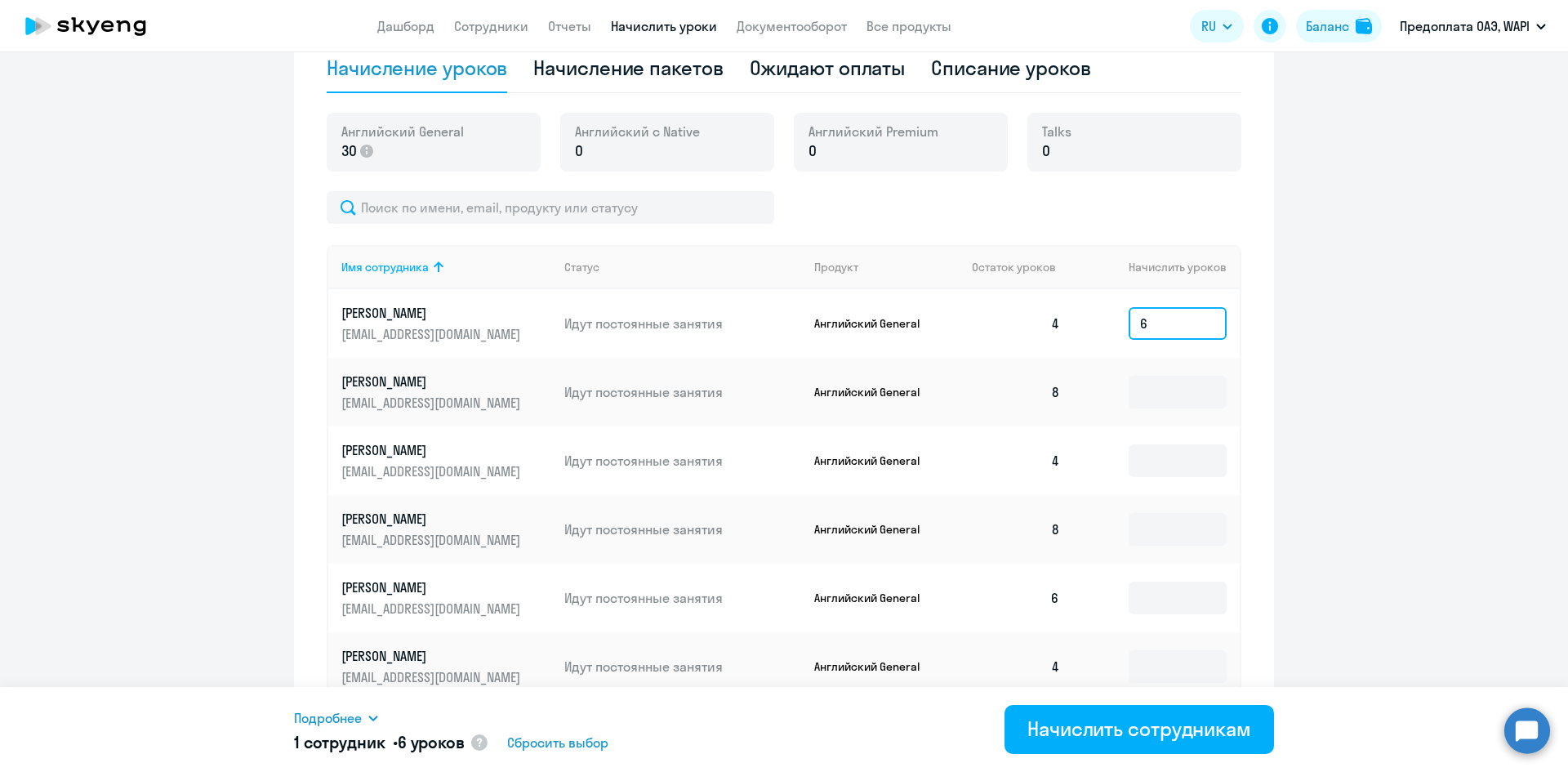
scroll to position [490, 0]
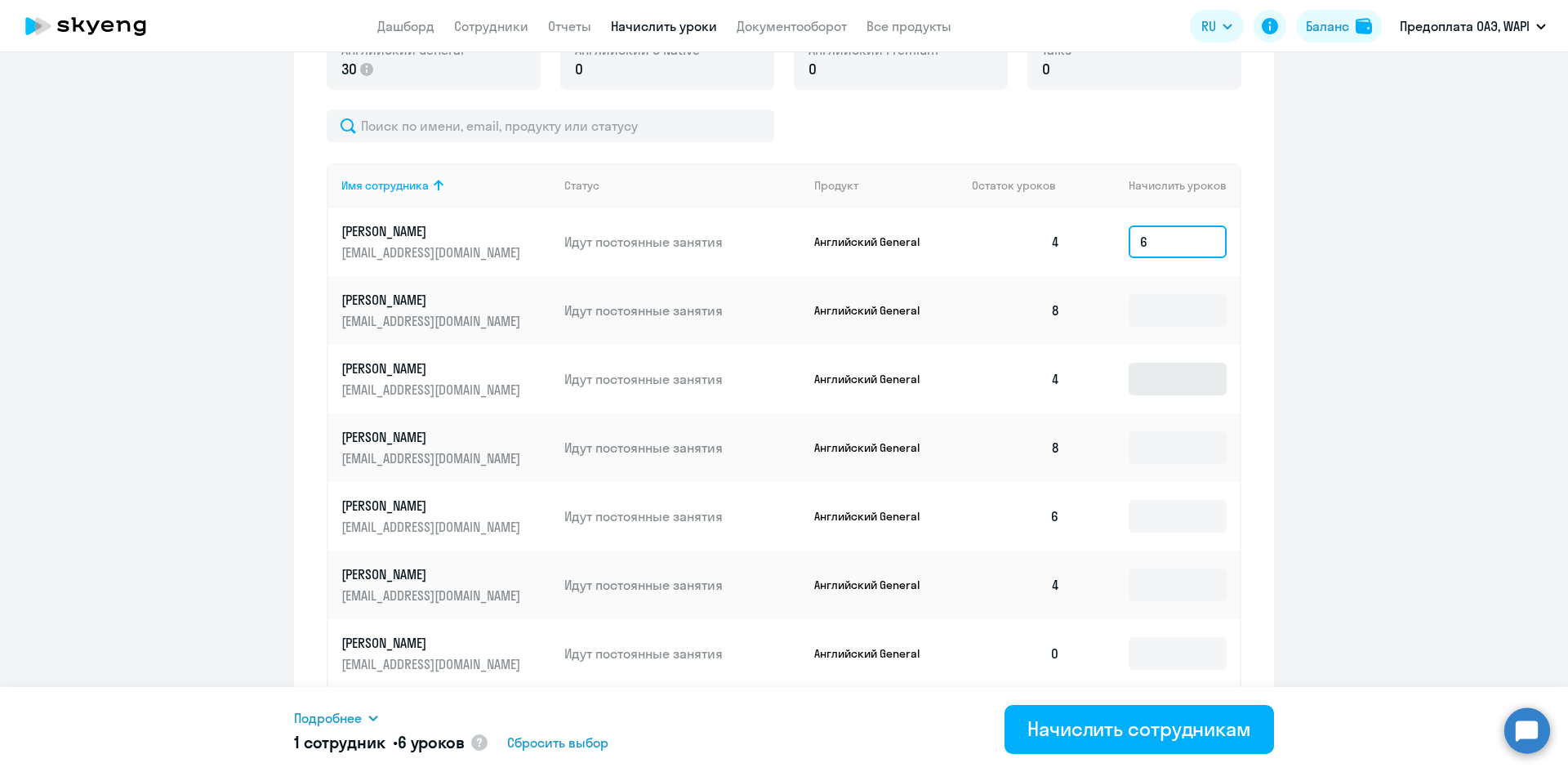
type input "6"
click at [1136, 378] on input at bounding box center [1177, 379] width 98 height 32
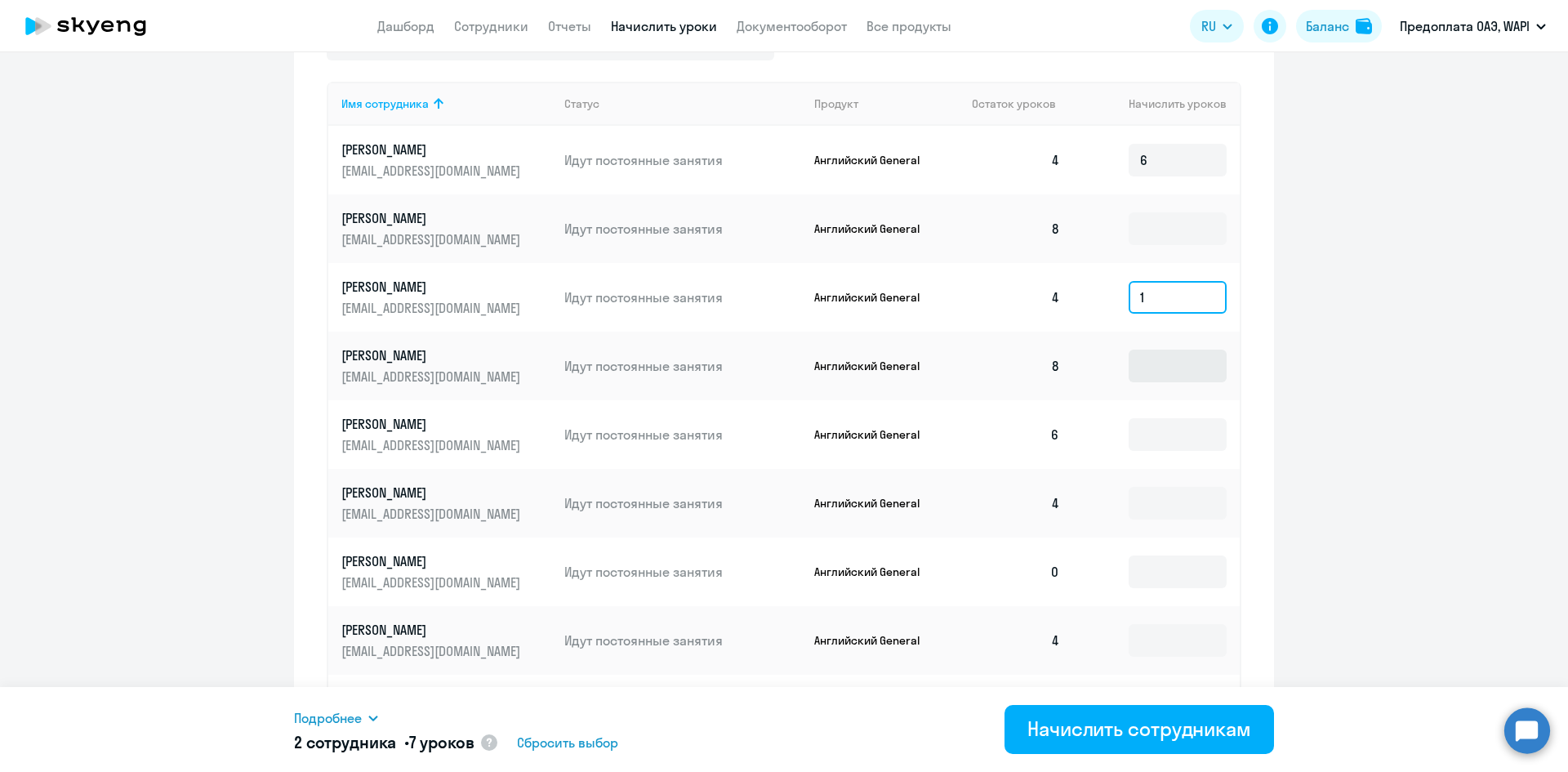
type input "1"
click at [1145, 370] on input at bounding box center [1177, 365] width 98 height 32
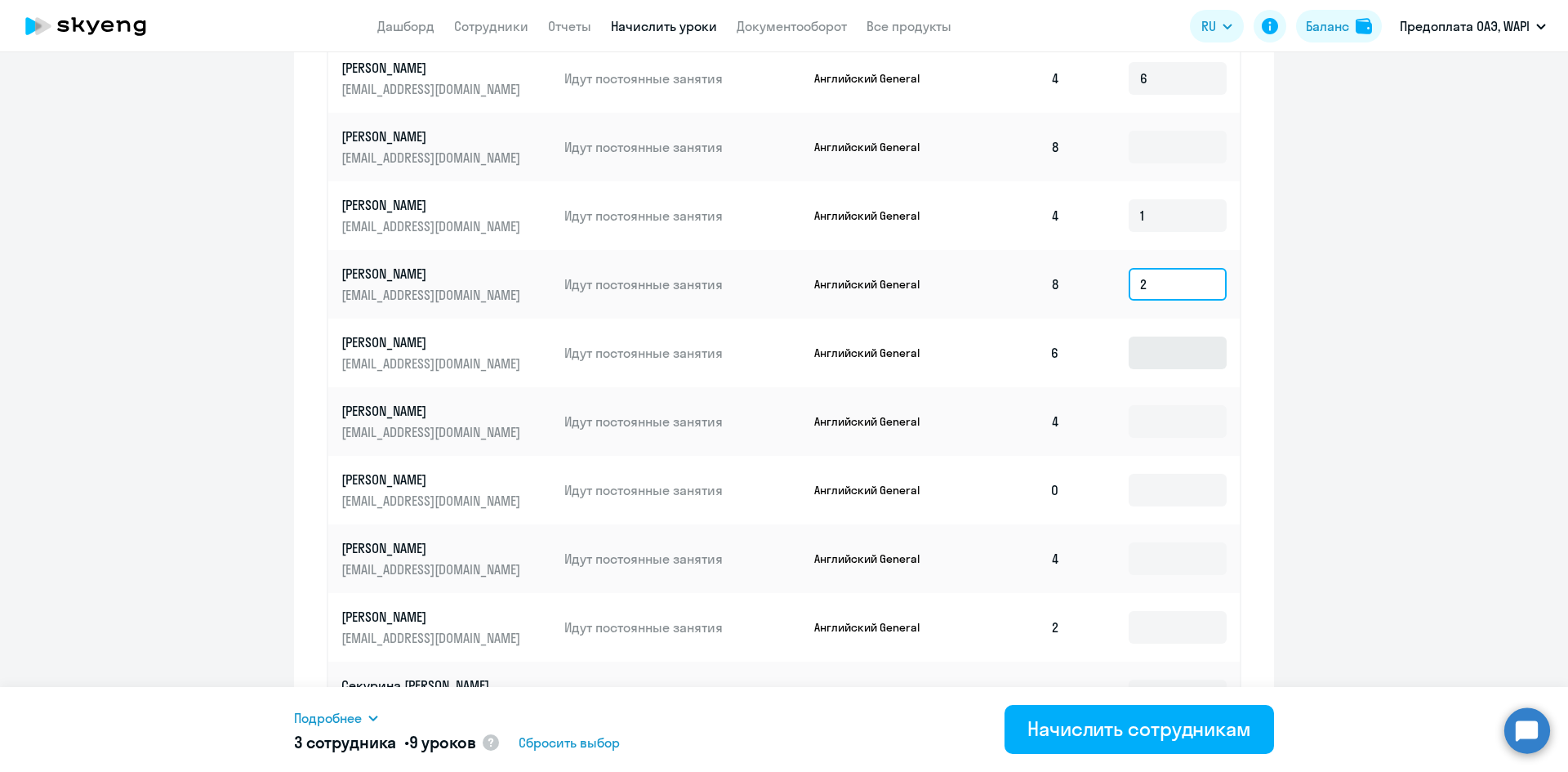
type input "2"
click at [1149, 354] on input at bounding box center [1177, 353] width 98 height 32
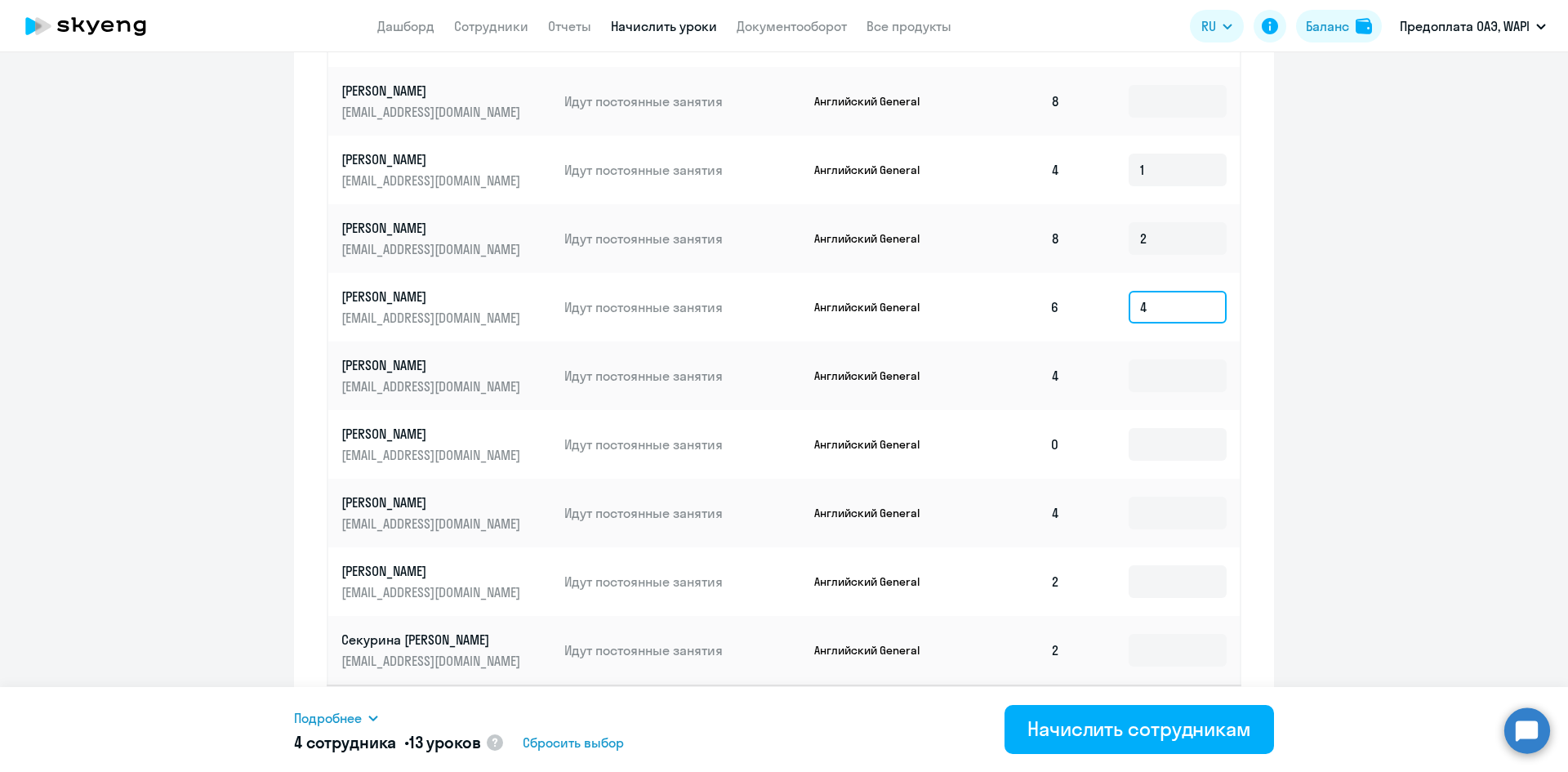
scroll to position [736, 0]
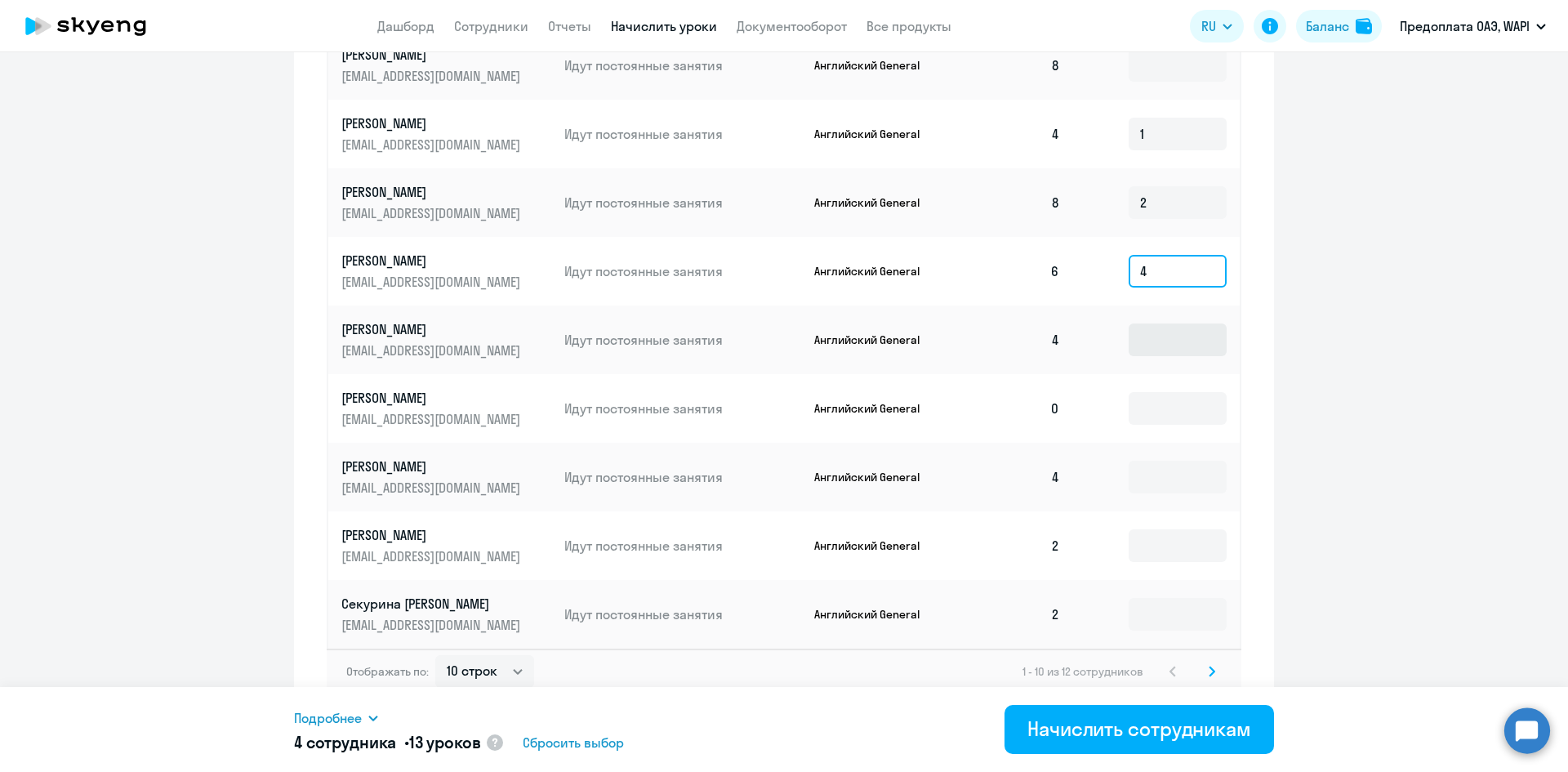
type input "4"
click at [1152, 341] on input at bounding box center [1177, 340] width 98 height 32
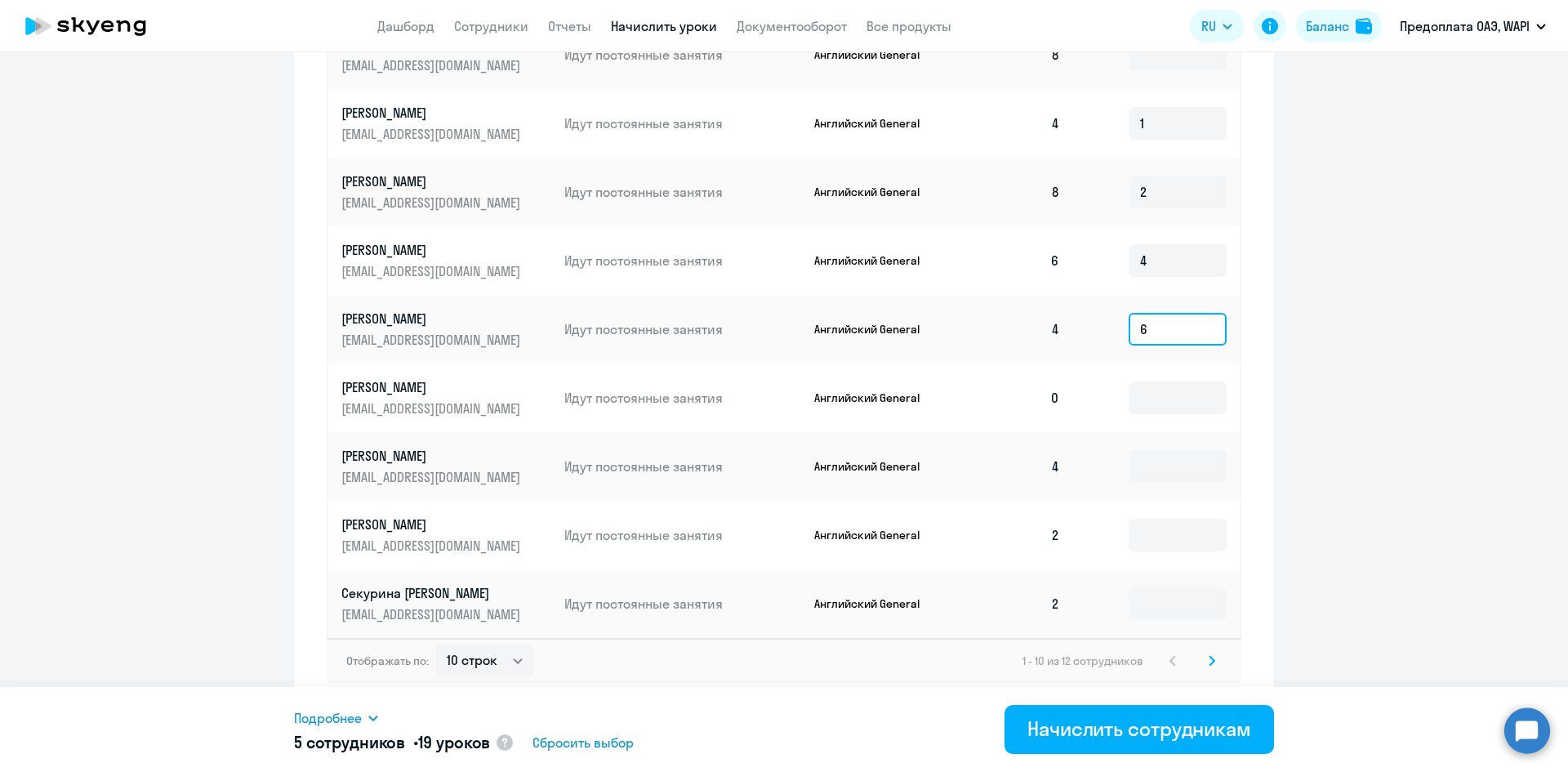
scroll to position [749, 0]
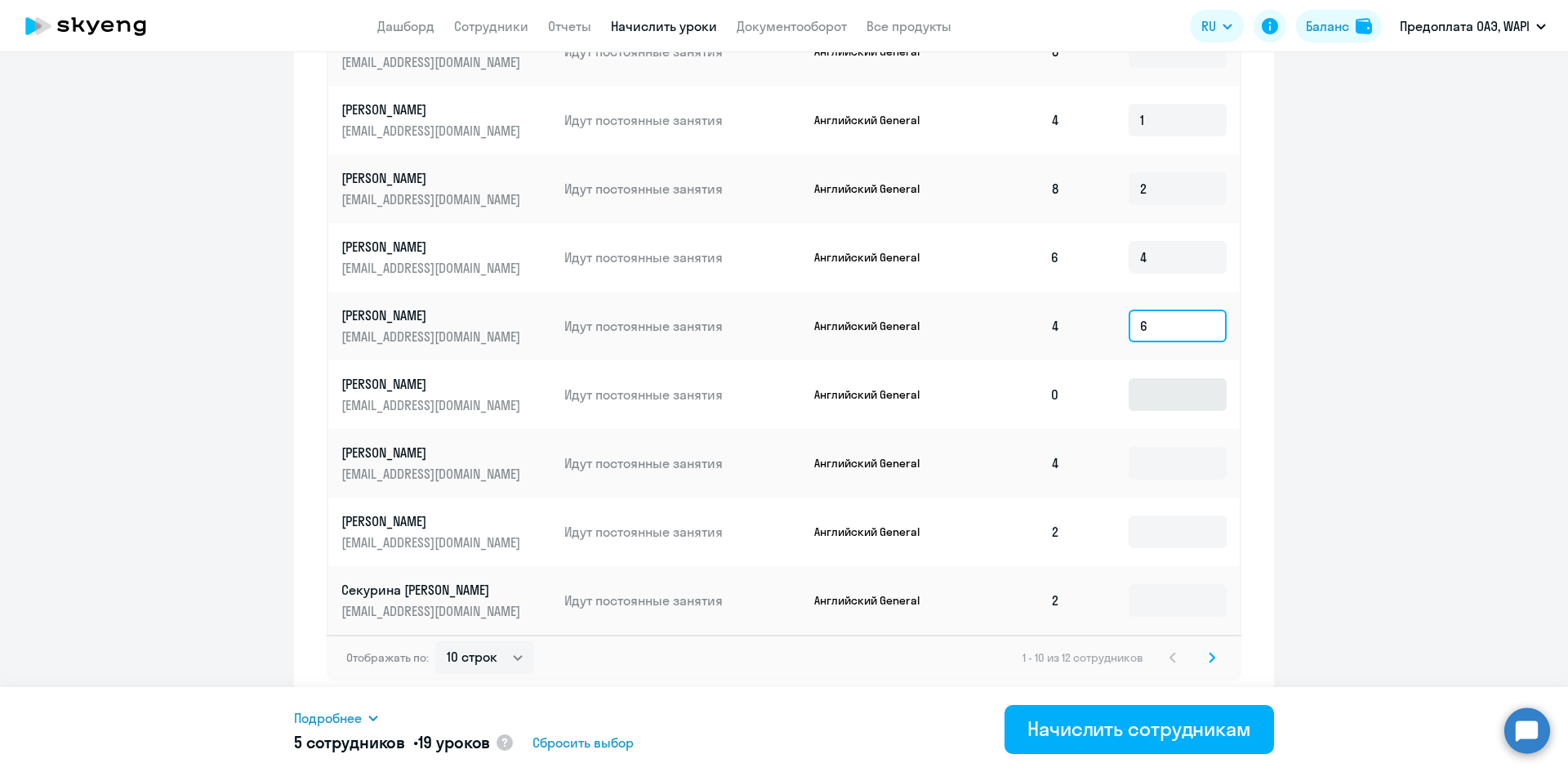
type input "6"
click at [1148, 395] on input at bounding box center [1177, 394] width 98 height 32
type input "5"
click at [1151, 462] on input at bounding box center [1177, 463] width 98 height 32
type input "3"
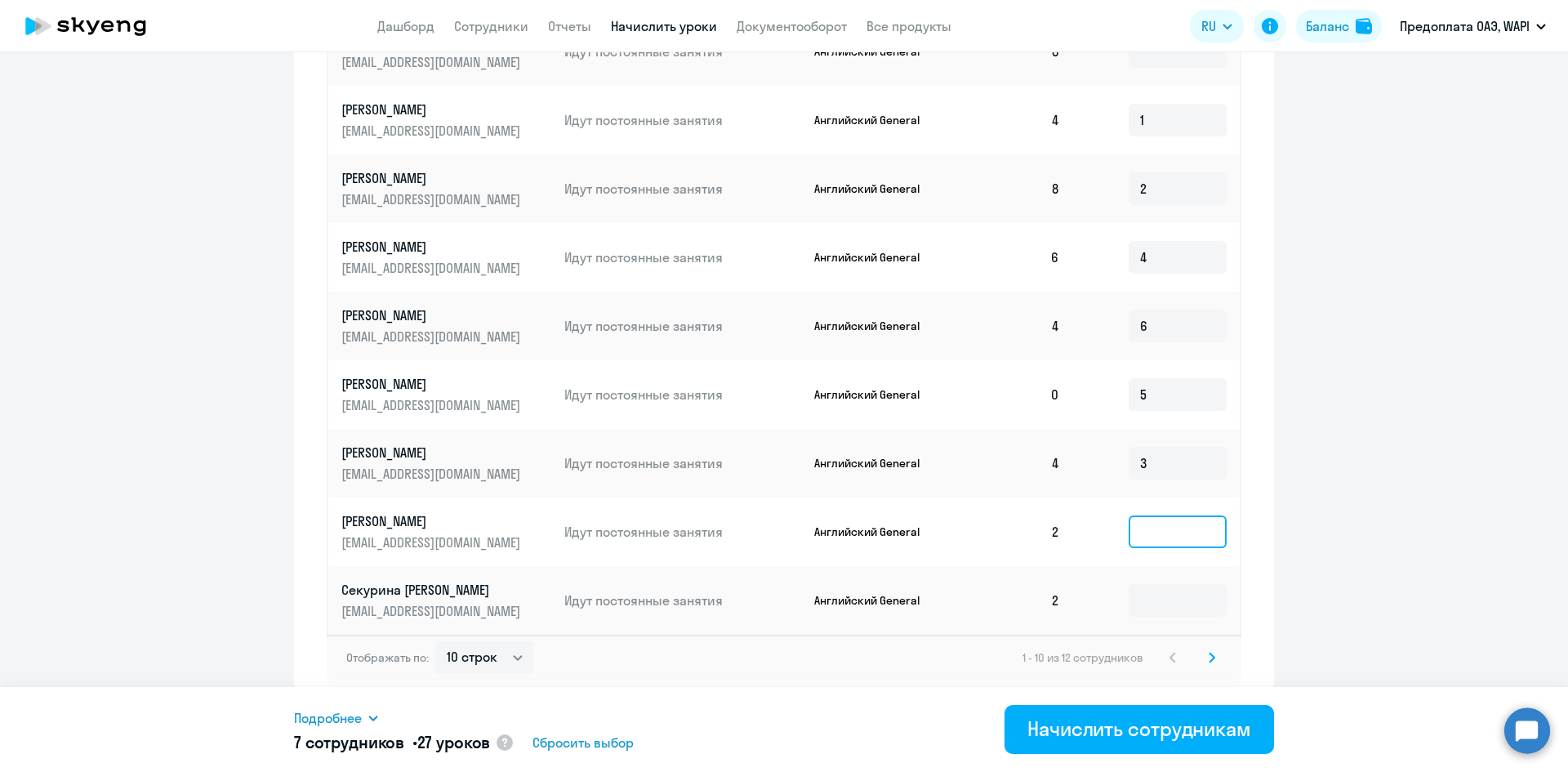
click at [1155, 529] on input at bounding box center [1177, 532] width 98 height 32
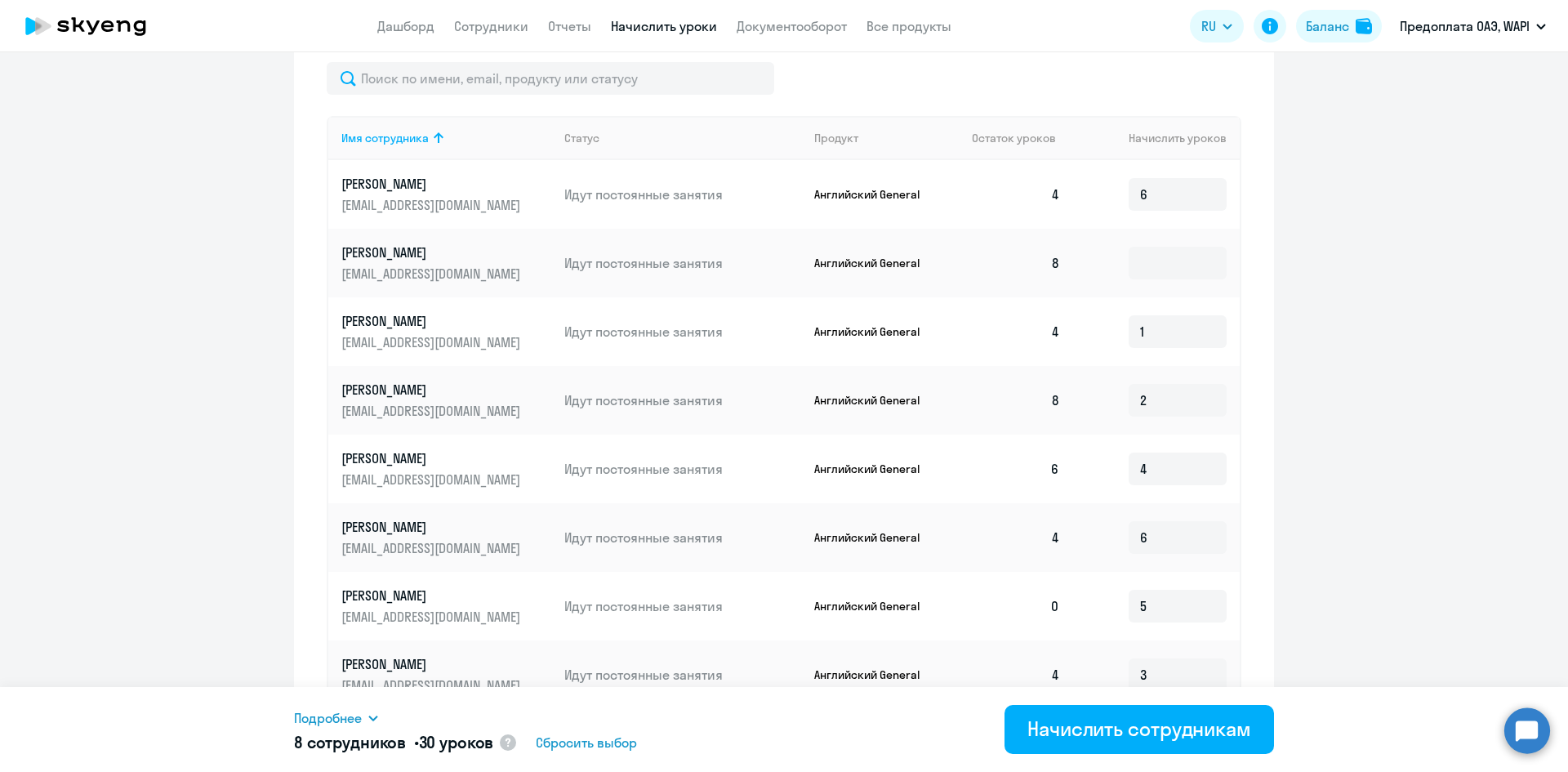
scroll to position [586, 0]
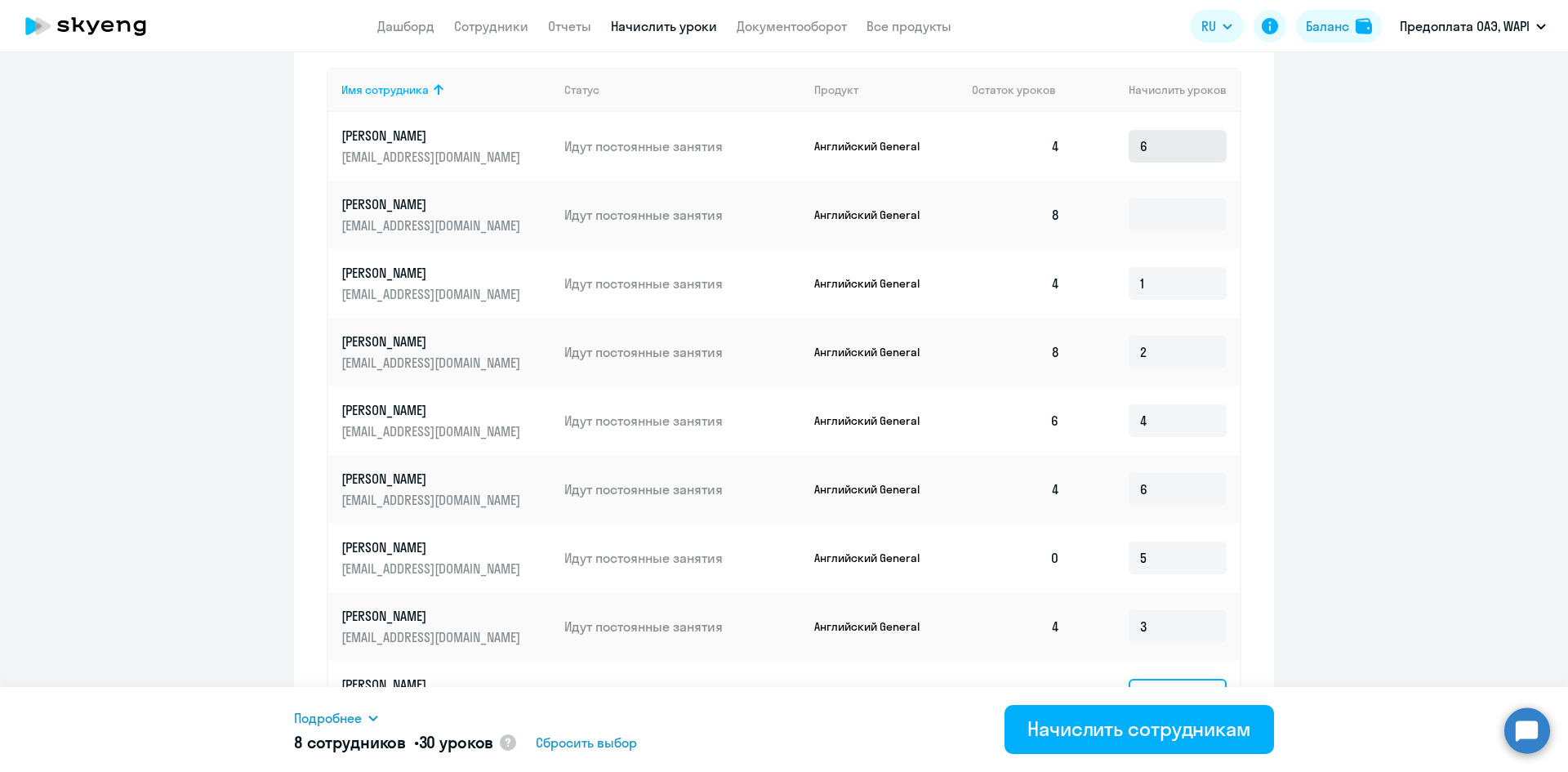
type input "3"
click at [1150, 145] on input "6" at bounding box center [1177, 146] width 98 height 32
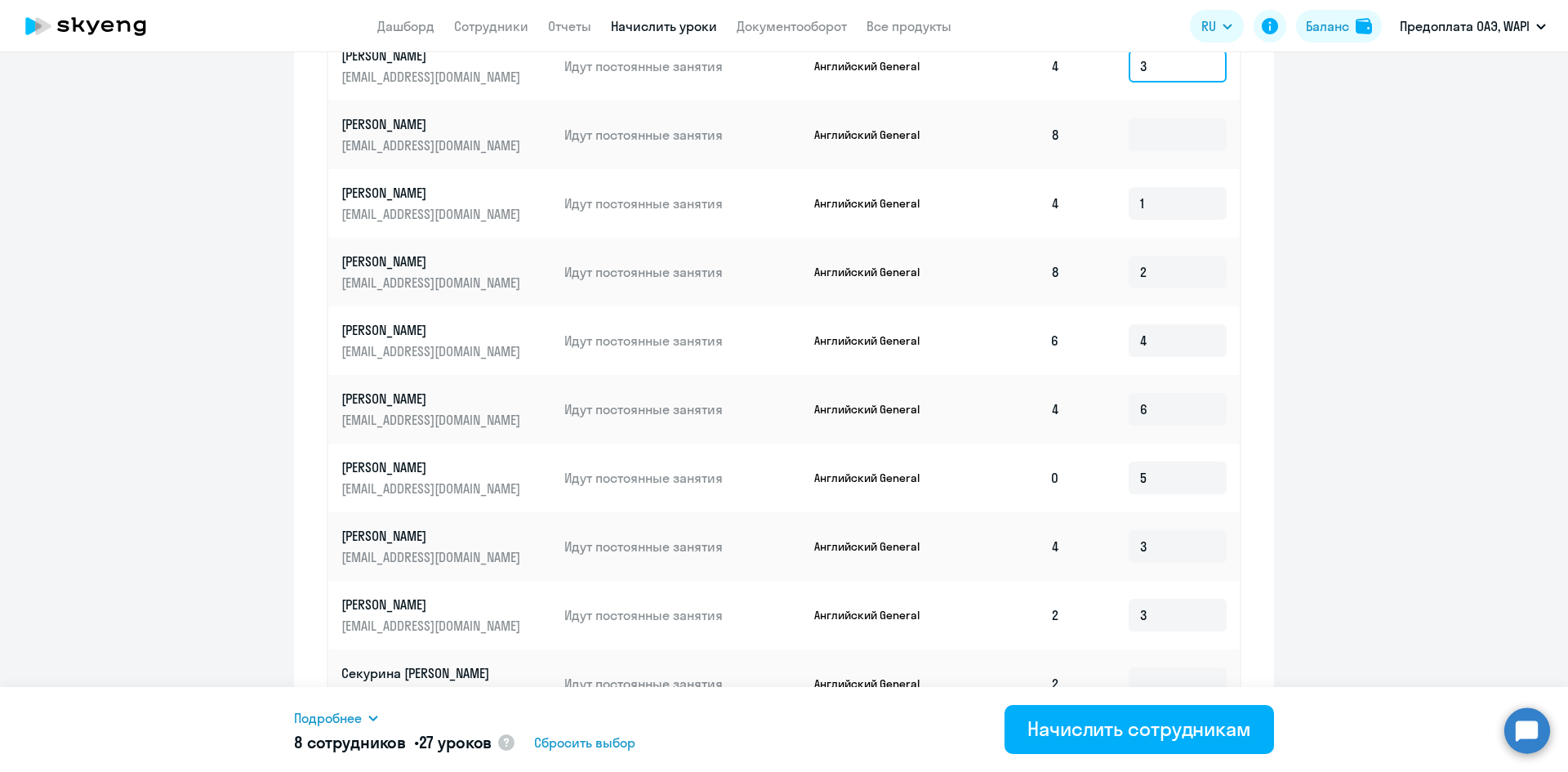
scroll to position [667, 0]
type input "3"
click at [1149, 200] on input "1" at bounding box center [1177, 201] width 98 height 32
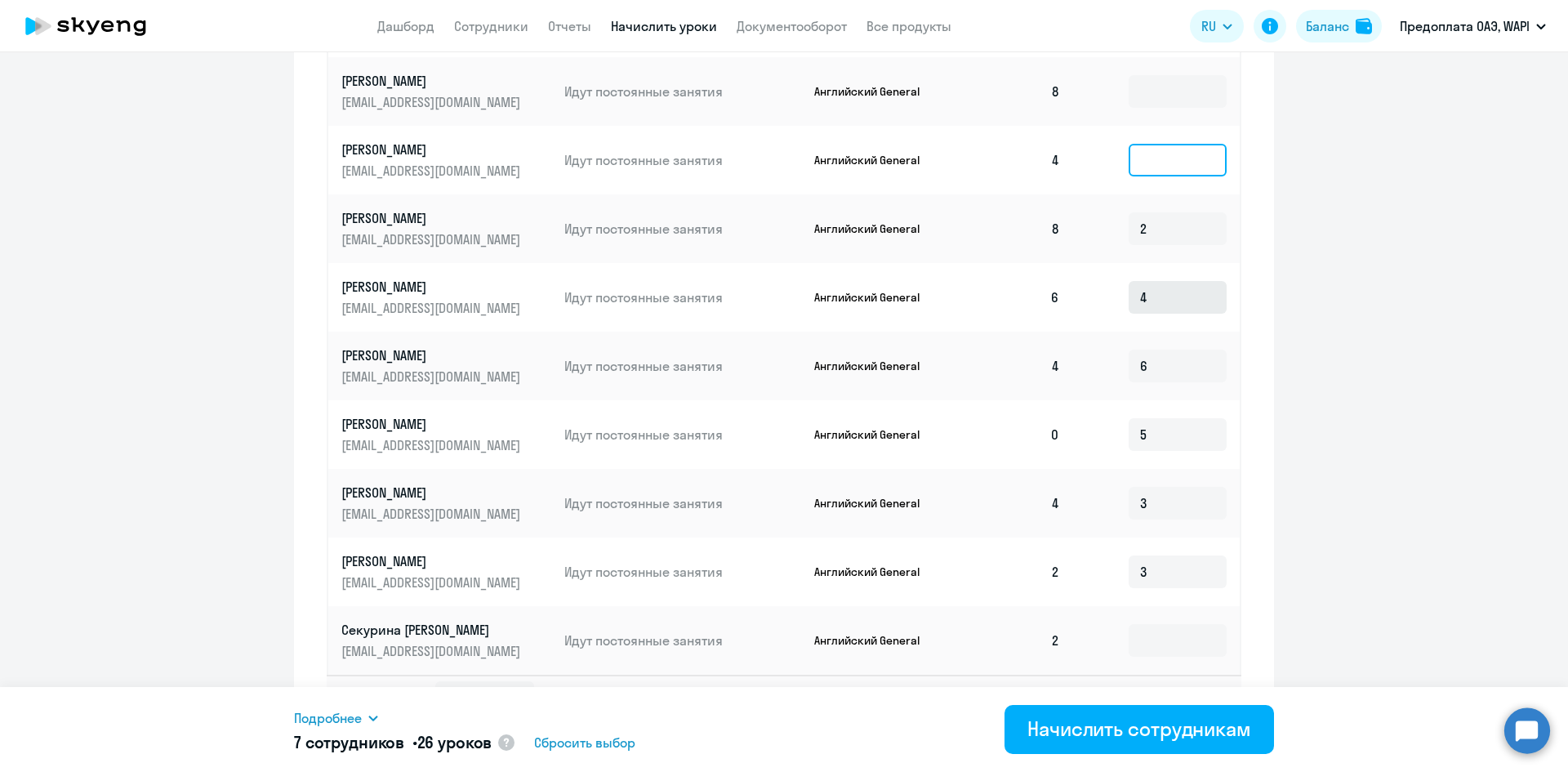
scroll to position [749, 0]
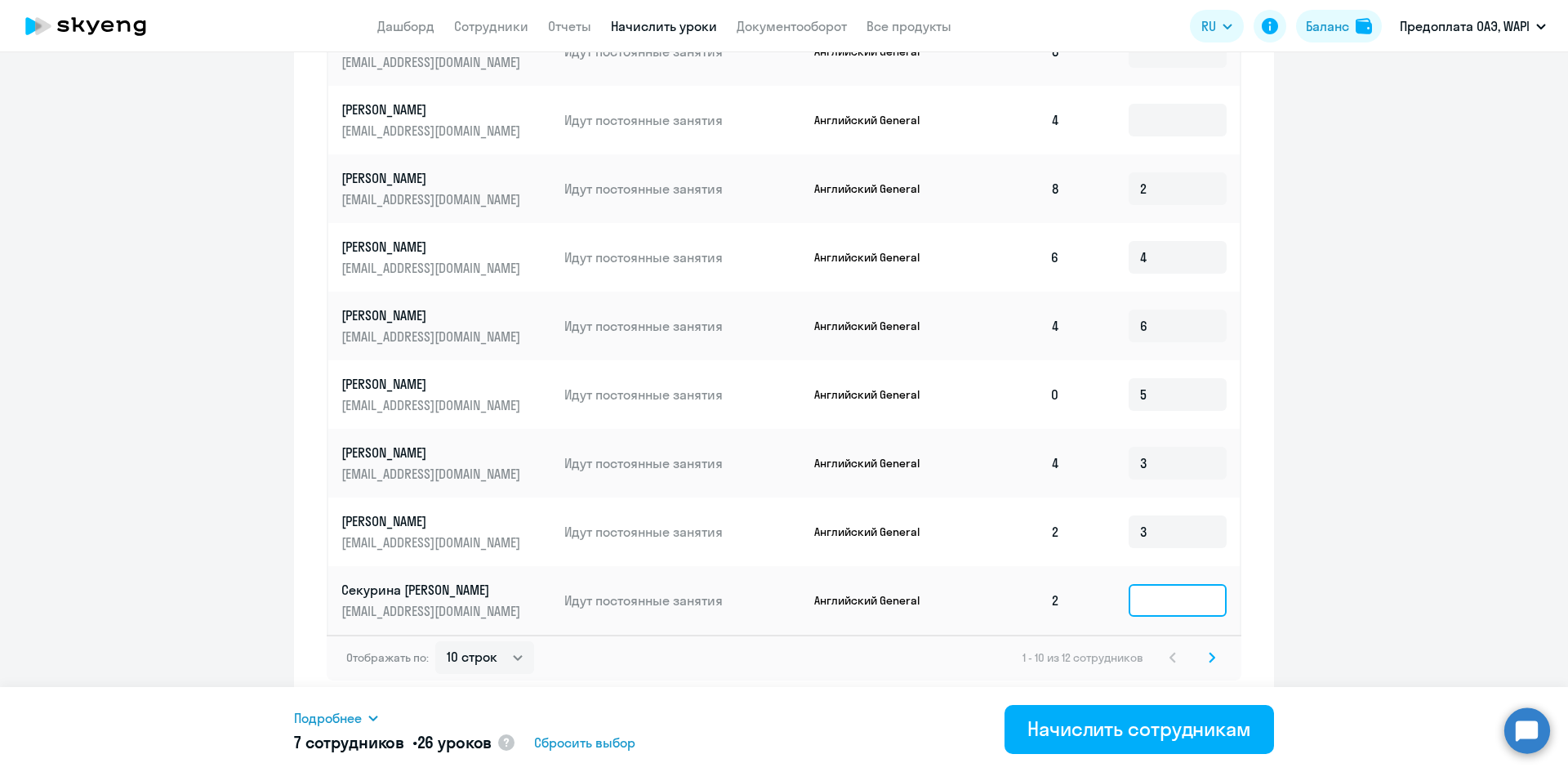
click at [1149, 608] on input at bounding box center [1177, 600] width 98 height 32
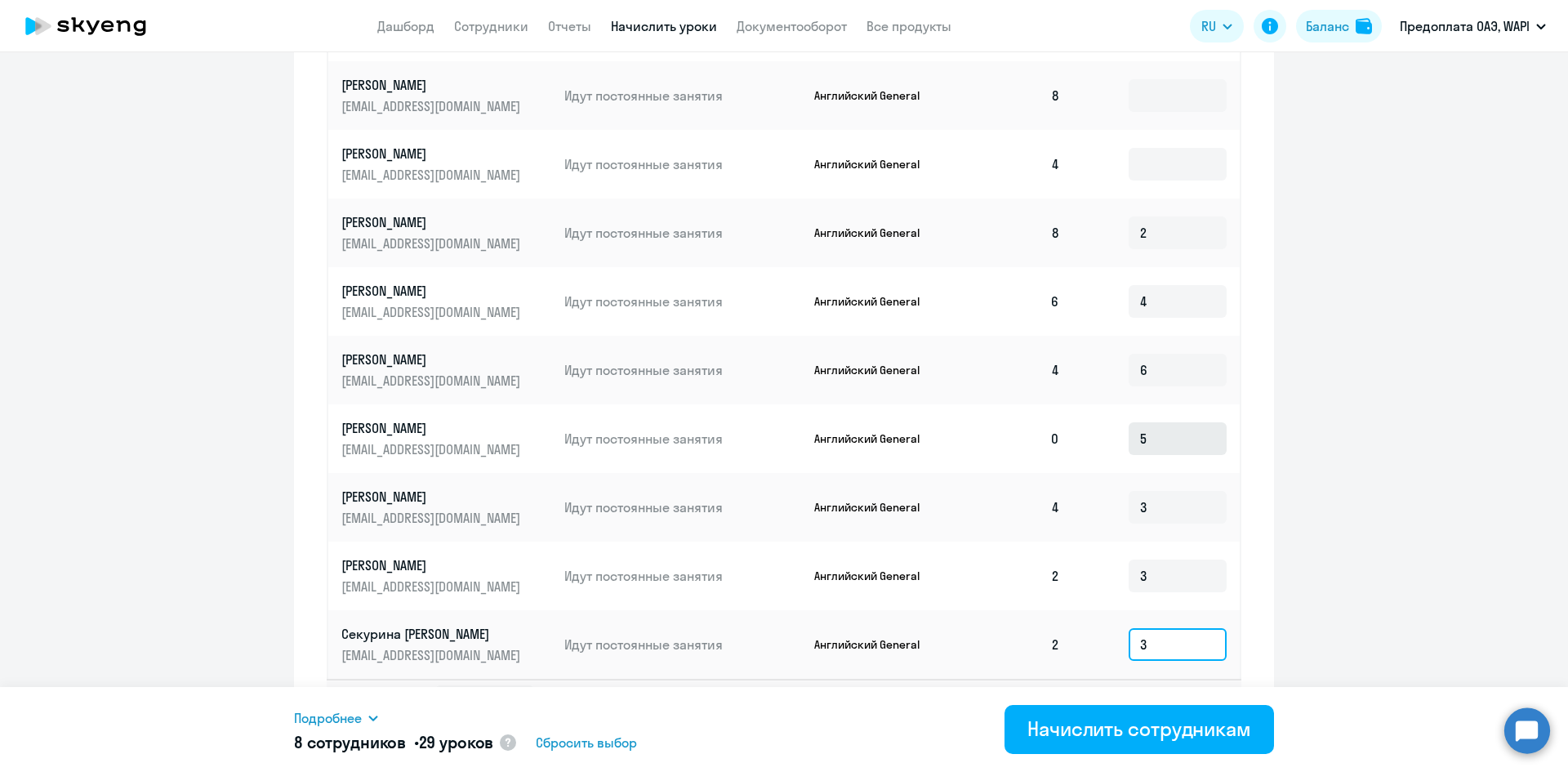
scroll to position [667, 0]
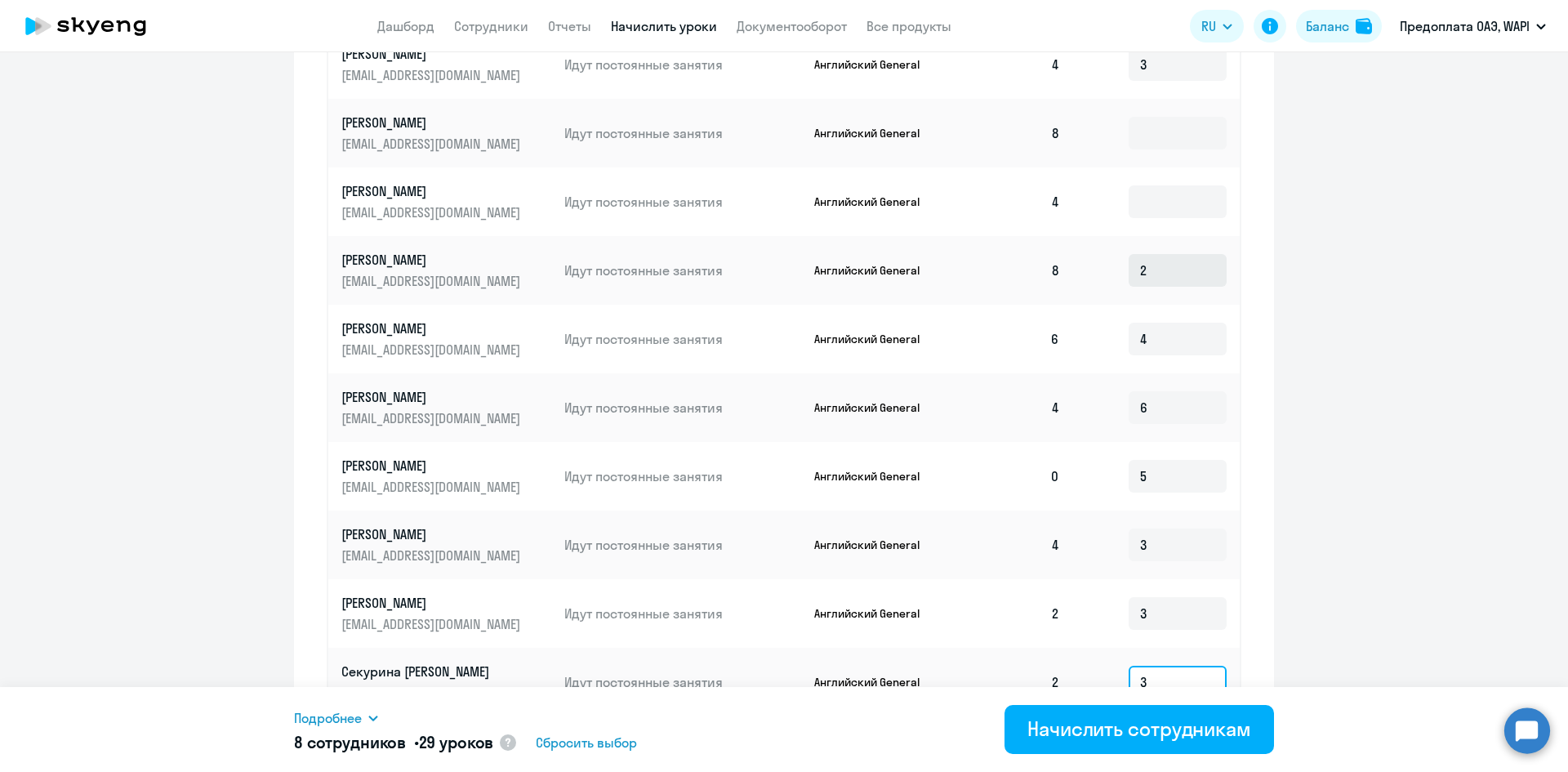
type input "3"
click at [1166, 270] on input "2" at bounding box center [1177, 270] width 98 height 32
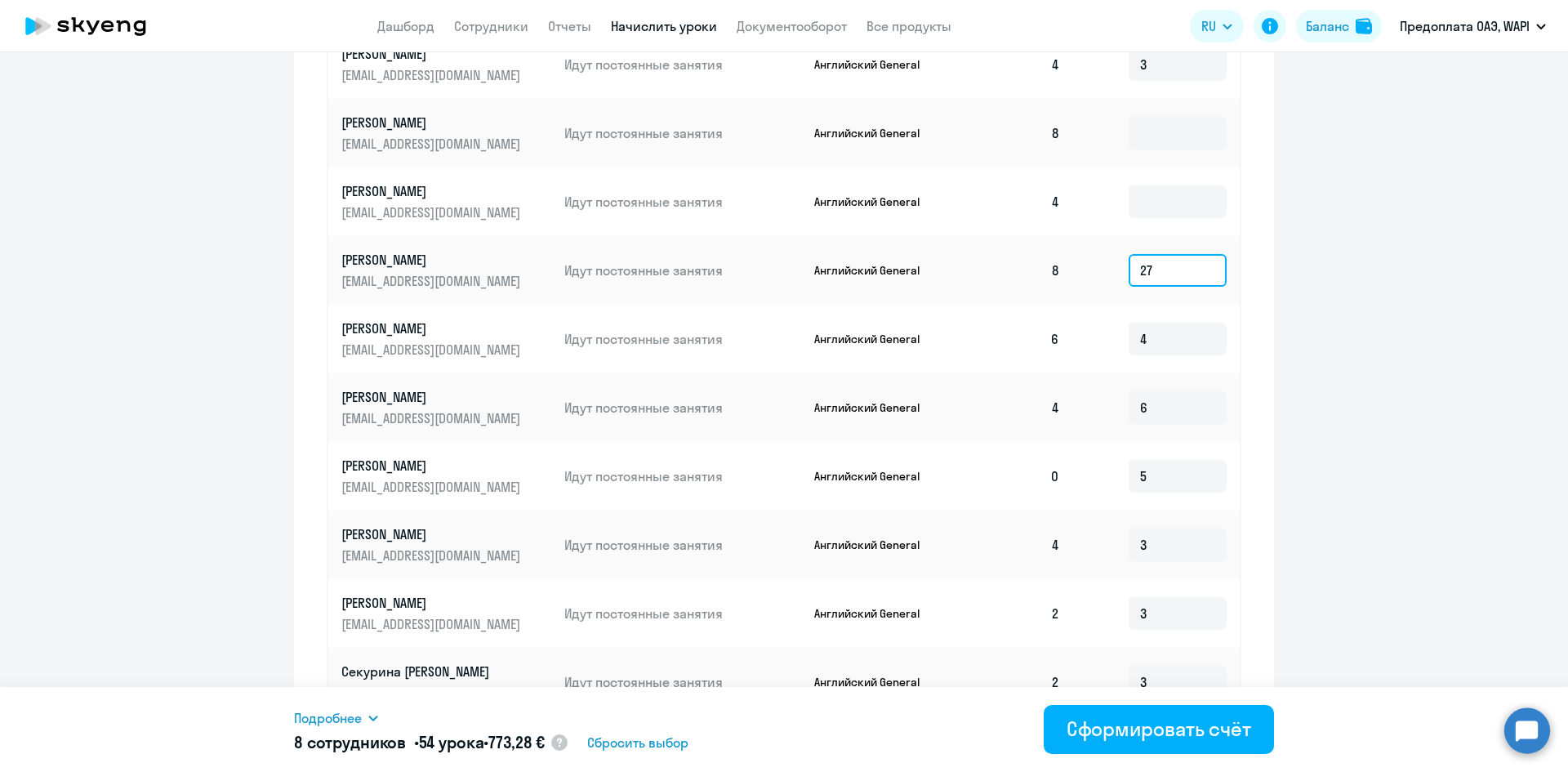
type input "2"
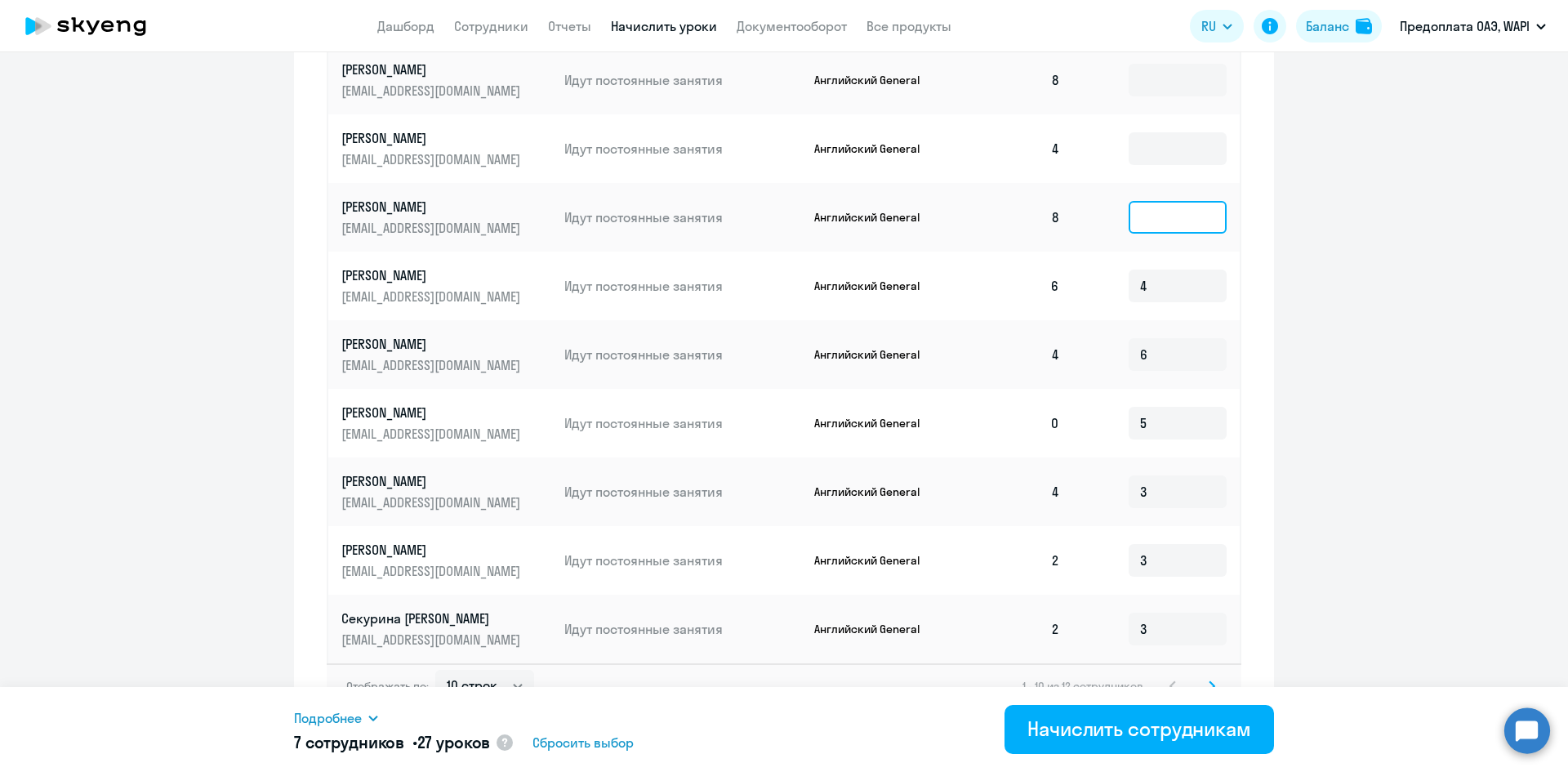
scroll to position [749, 0]
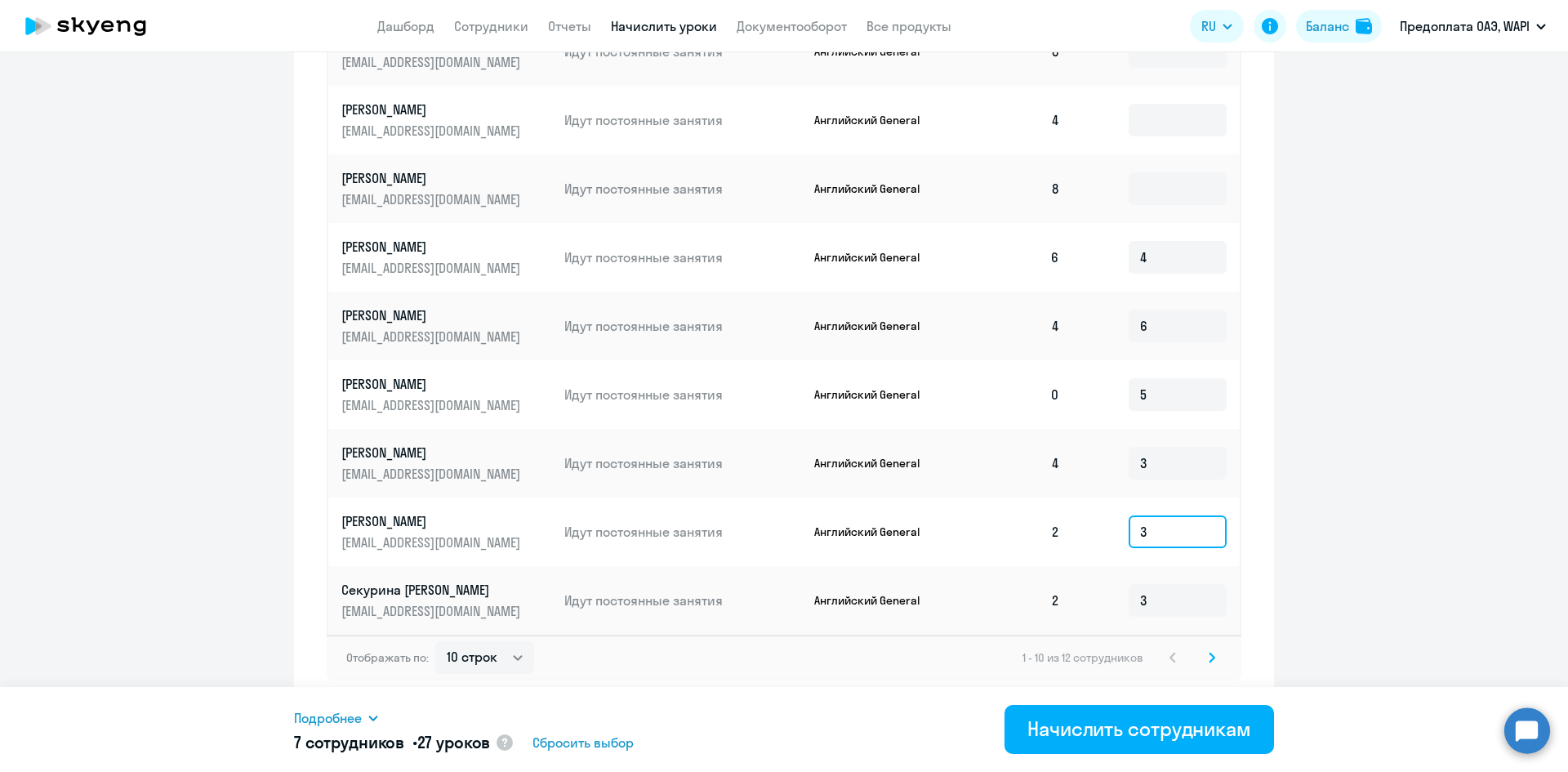
click at [1157, 537] on input "3" at bounding box center [1177, 532] width 98 height 32
type input "4"
click at [1152, 596] on input "3" at bounding box center [1177, 600] width 98 height 32
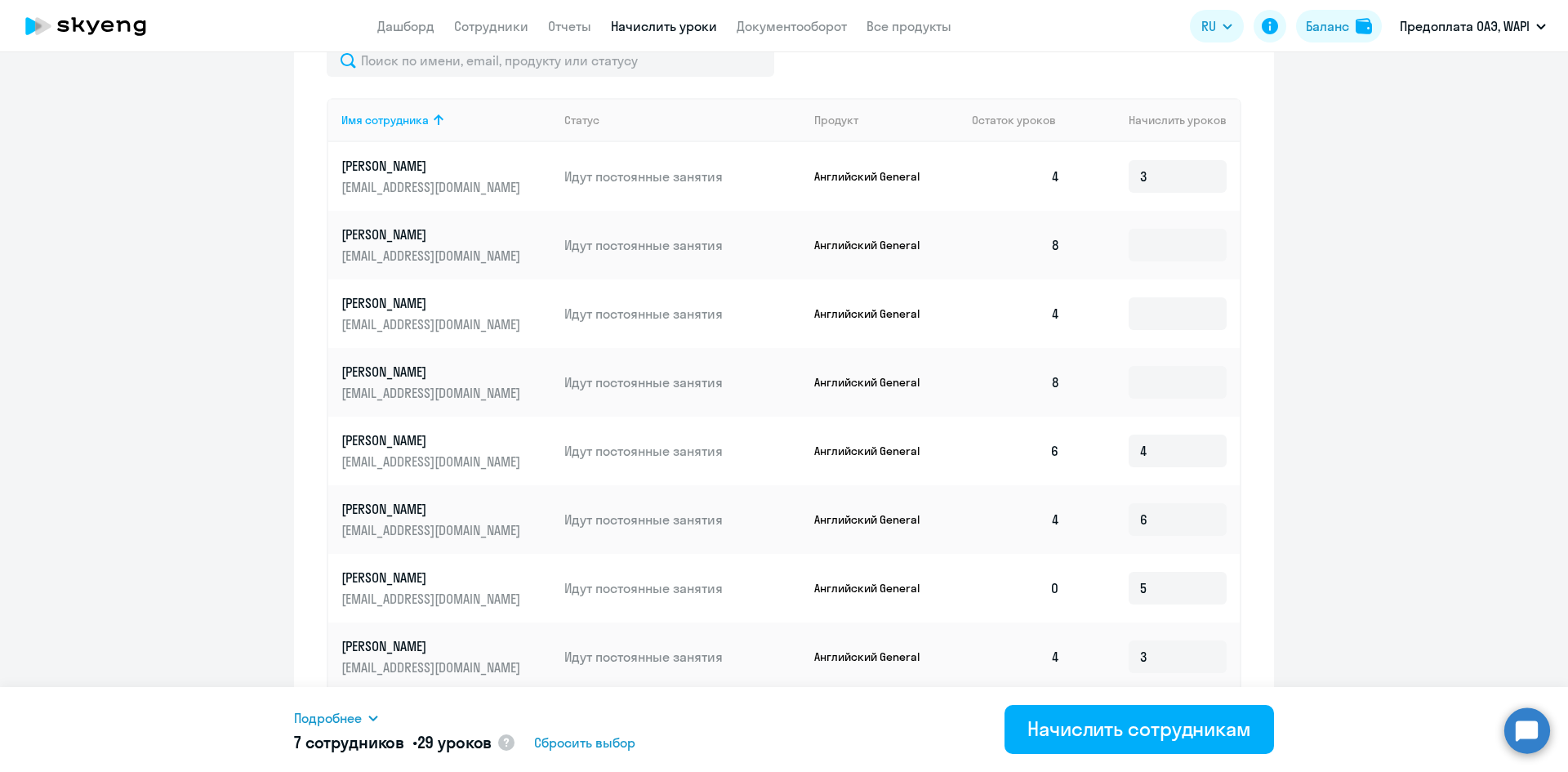
scroll to position [504, 0]
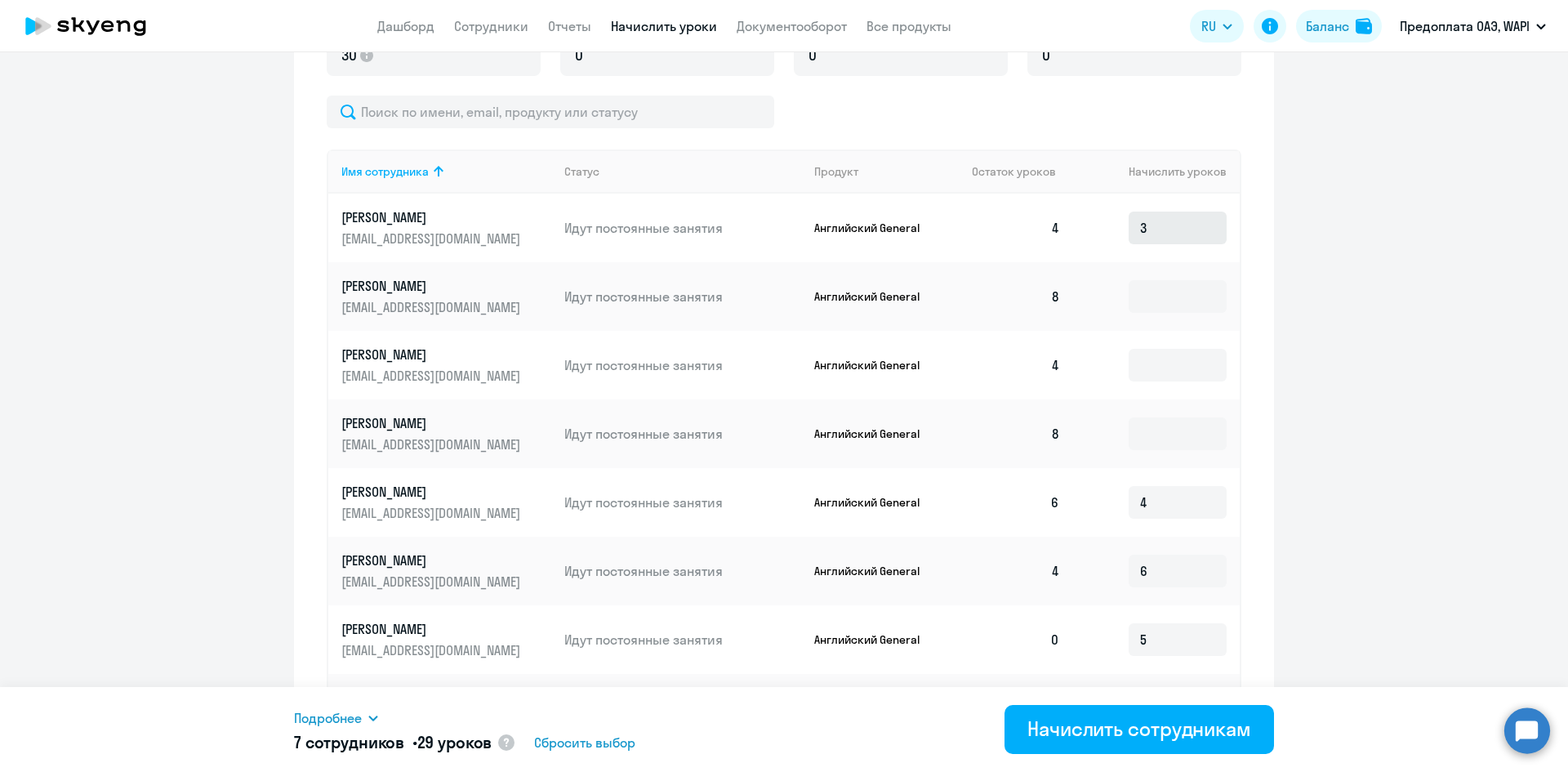
type input "4"
click at [1149, 231] on input "3" at bounding box center [1177, 228] width 98 height 32
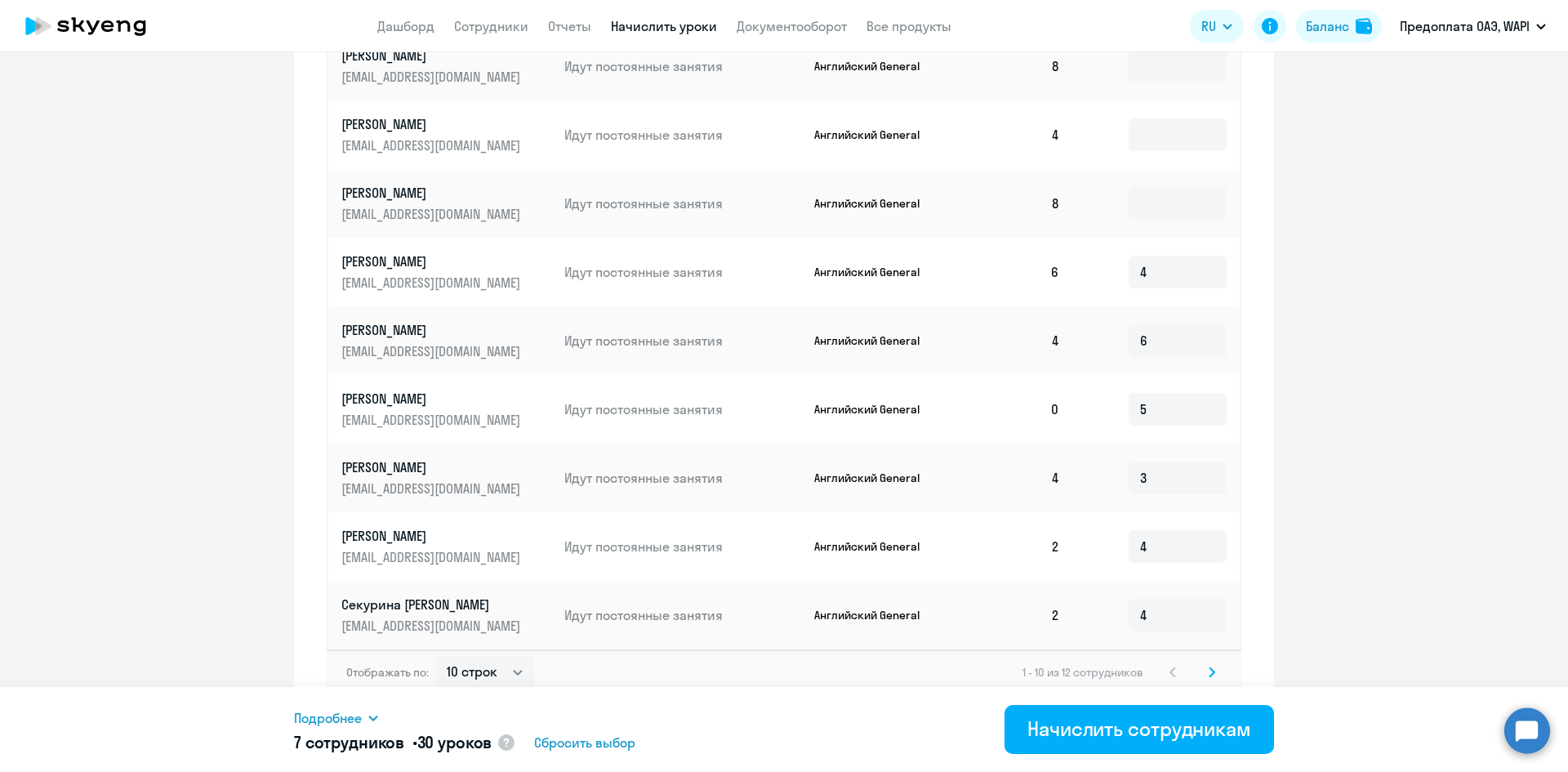
scroll to position [749, 0]
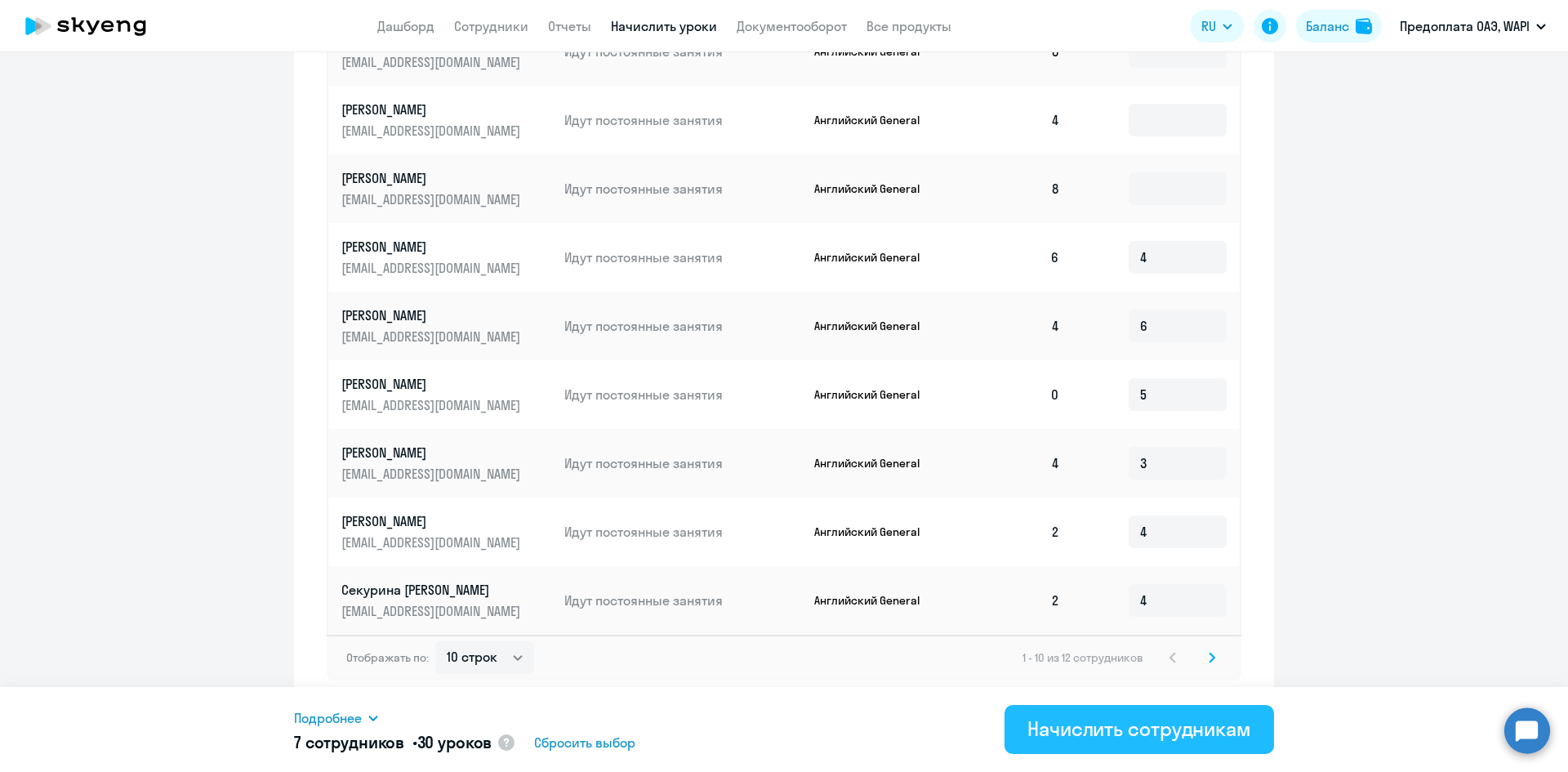
type input "4"
click at [1121, 726] on div "Начислить сотрудникам" at bounding box center [1139, 728] width 224 height 26
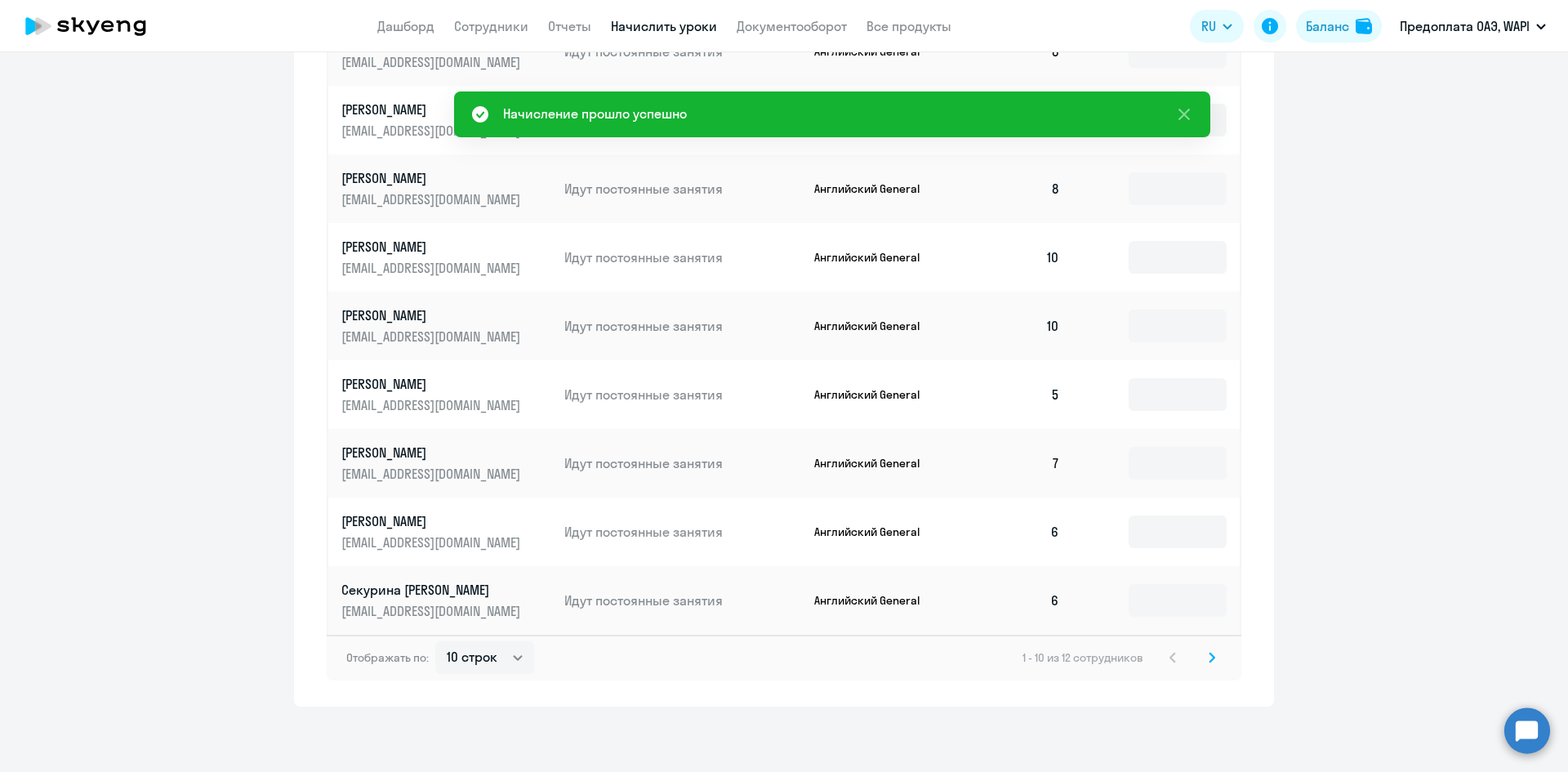
click at [406, 379] on p "[PERSON_NAME]" at bounding box center [433, 384] width 183 height 18
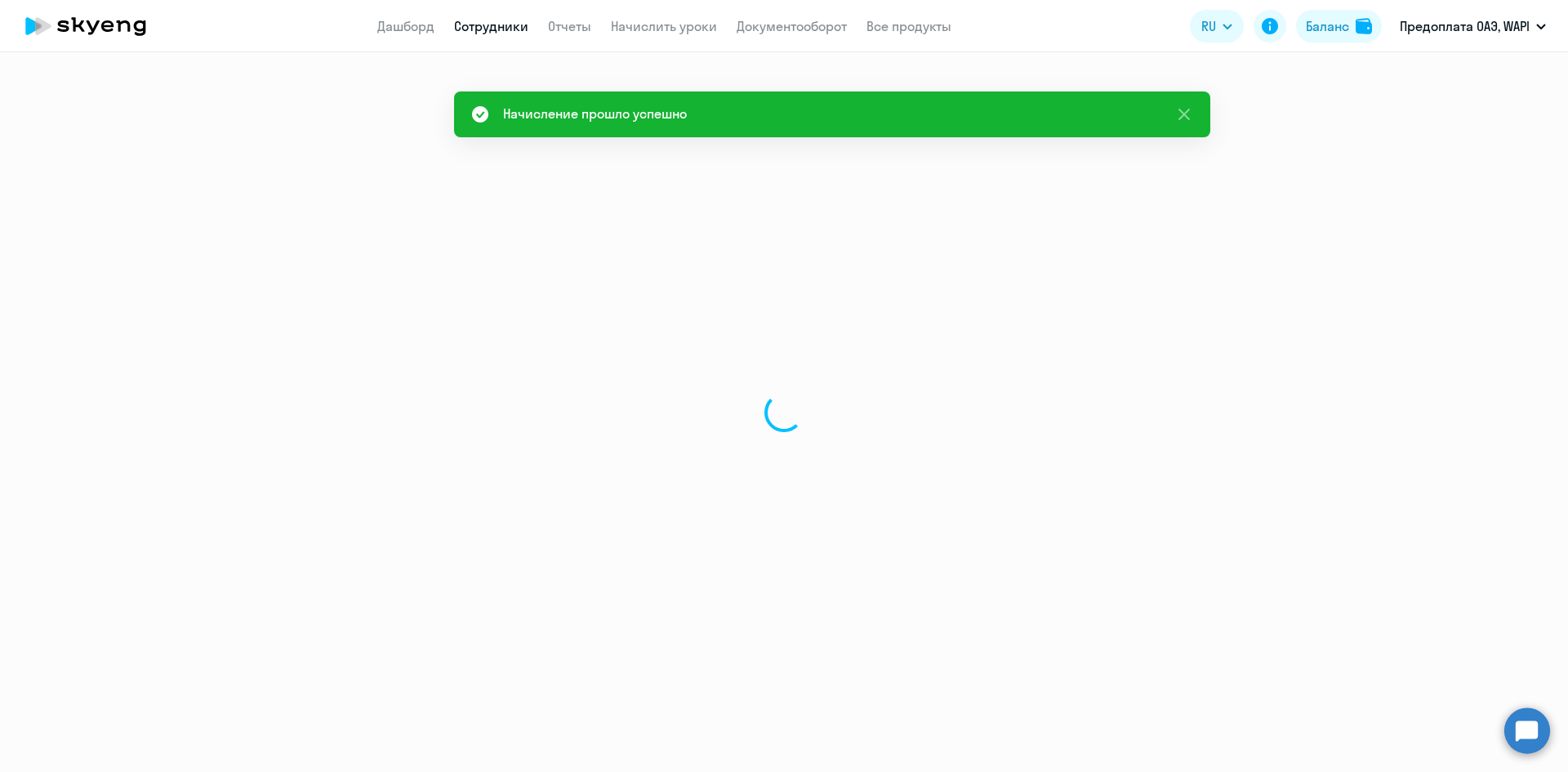
select select "english"
